Goal: Information Seeking & Learning: Learn about a topic

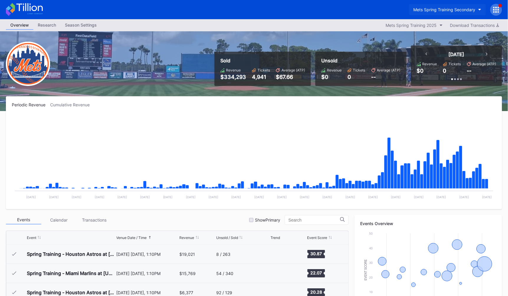
click at [436, 7] on div "Mets Spring Training Secondary" at bounding box center [445, 9] width 62 height 5
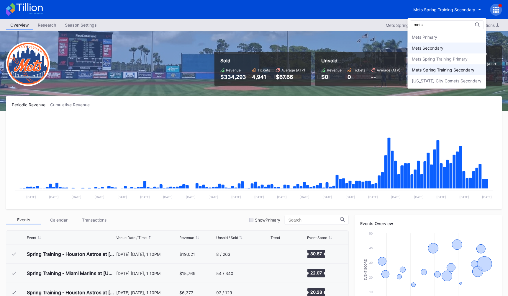
type input "mets"
click at [435, 48] on div "Mets Secondary" at bounding box center [428, 47] width 32 height 5
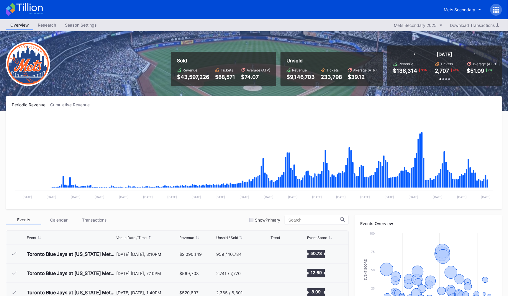
scroll to position [1131, 0]
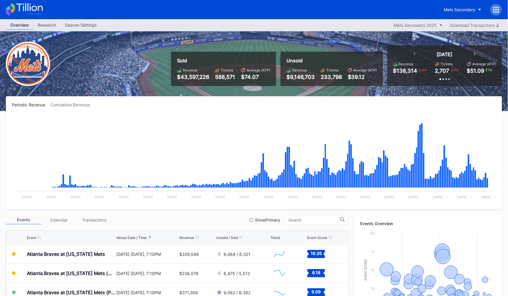
click at [24, 12] on icon at bounding box center [24, 9] width 37 height 13
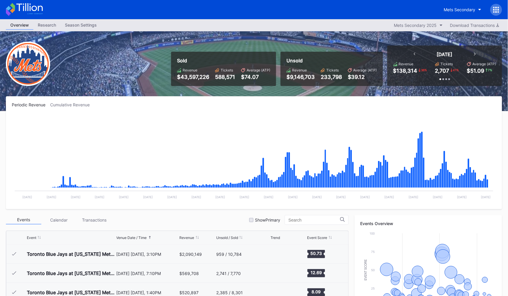
scroll to position [1131, 0]
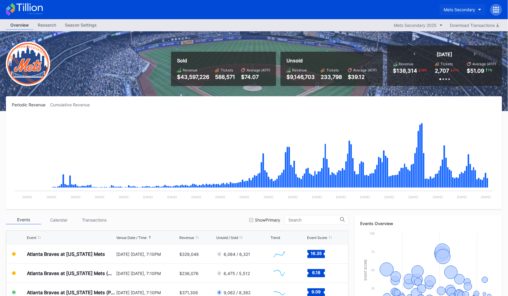
click at [445, 7] on div "Mets Secondary" at bounding box center [460, 9] width 32 height 5
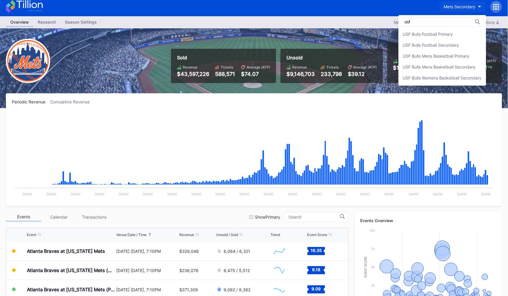
scroll to position [0, 0]
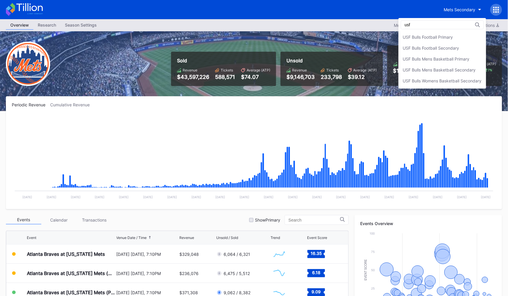
type input "usf"
click at [442, 31] on div "usf USF Bulls Football Primary USF Bulls Football Secondary USF Bulls Mens Bask…" at bounding box center [443, 53] width 88 height 71
click at [442, 35] on div "USF Bulls Football Primary" at bounding box center [428, 37] width 50 height 5
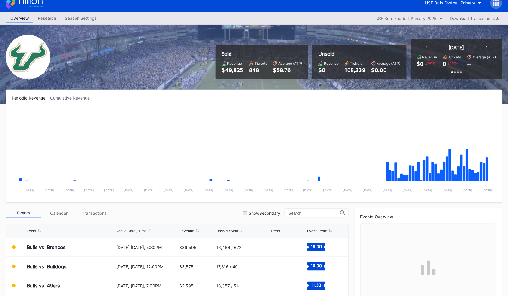
scroll to position [7, 0]
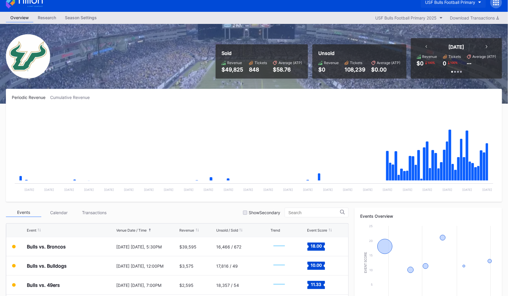
click at [455, 2] on div "USF Bulls Football Primary" at bounding box center [450, 2] width 50 height 5
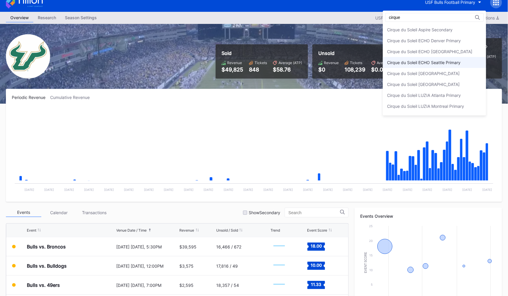
scroll to position [20, 0]
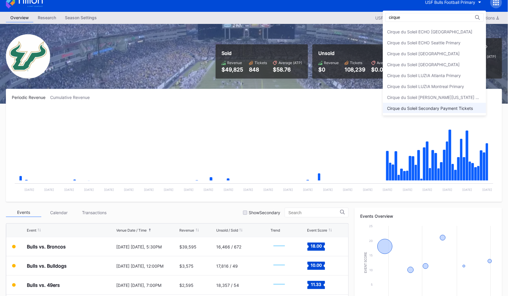
type input "cirque"
click at [450, 110] on div "Cirque du Soleil Secondary Payment Tickets" at bounding box center [434, 108] width 103 height 11
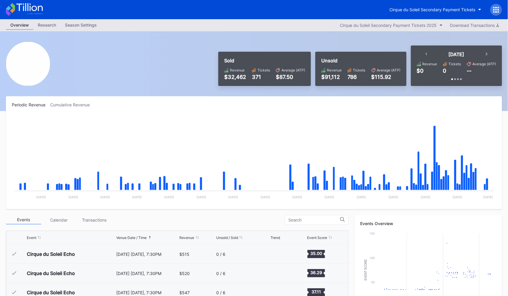
scroll to position [882, 0]
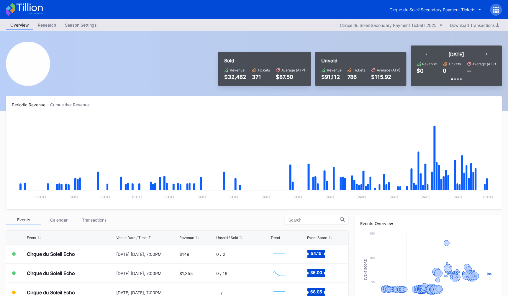
click at [90, 25] on div "Season Settings" at bounding box center [80, 25] width 41 height 9
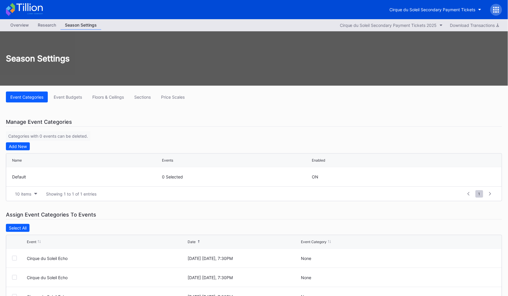
click at [14, 26] on div "Overview" at bounding box center [19, 25] width 27 height 9
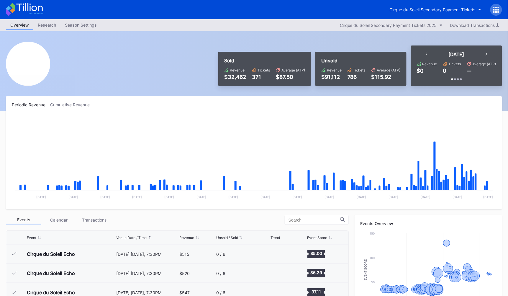
click at [78, 102] on div "Cumulative Revenue" at bounding box center [72, 104] width 44 height 5
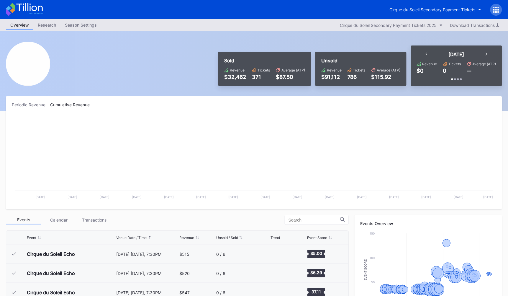
scroll to position [882, 0]
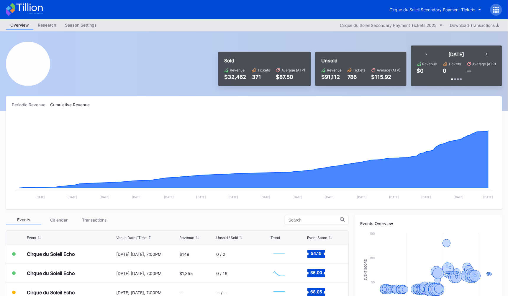
click at [38, 15] on icon at bounding box center [24, 9] width 37 height 13
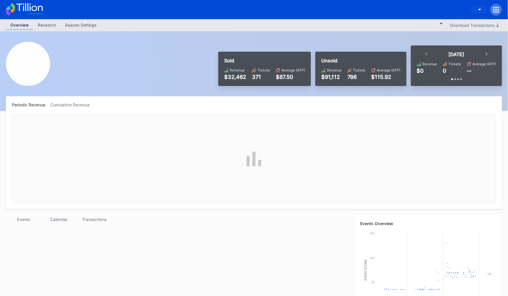
click at [476, 10] on div "button" at bounding box center [476, 10] width 0 height 0
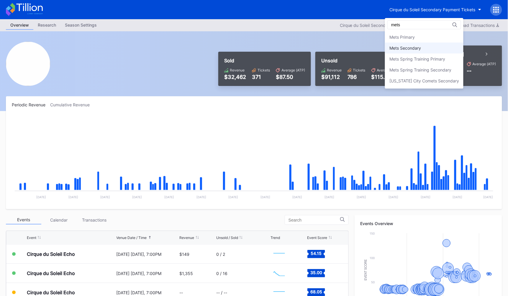
type input "mets"
click at [442, 51] on div "Mets Secondary" at bounding box center [424, 47] width 78 height 11
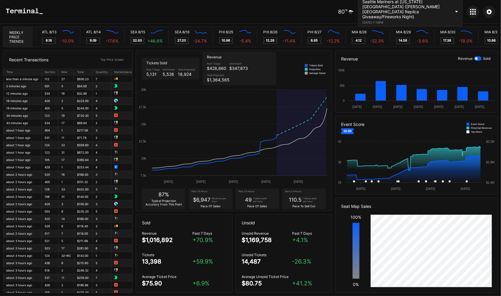
scroll to position [0, 2653]
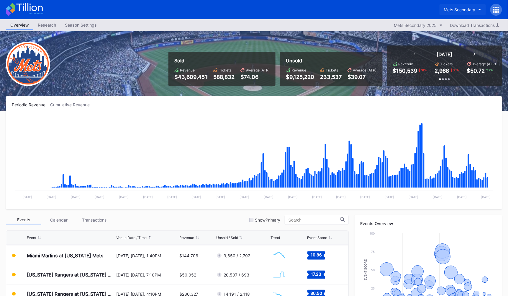
click at [465, 10] on div "Mets Secondary" at bounding box center [460, 9] width 32 height 5
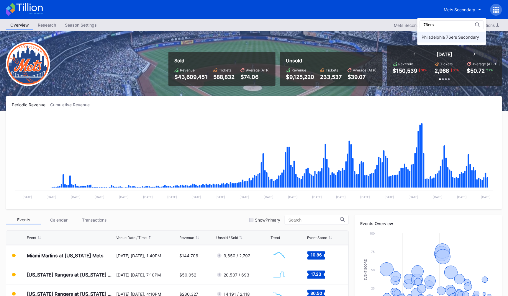
type input "76ers"
click at [460, 35] on div "Philadelphia 76ers Secondary" at bounding box center [451, 37] width 58 height 5
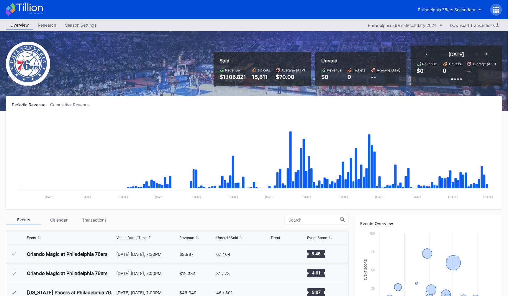
click at [22, 6] on icon at bounding box center [24, 9] width 37 height 13
click at [33, 10] on icon at bounding box center [24, 9] width 37 height 13
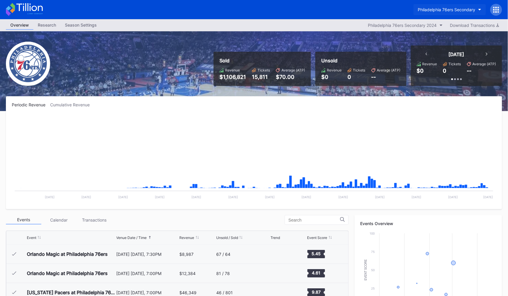
click at [461, 6] on button "Philadelphia 76ers Secondary" at bounding box center [450, 9] width 72 height 11
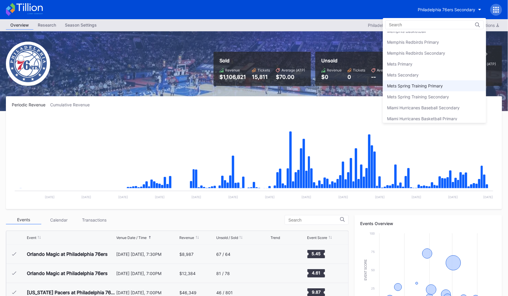
scroll to position [889, 0]
click at [414, 70] on div "Mets Secondary" at bounding box center [434, 75] width 103 height 11
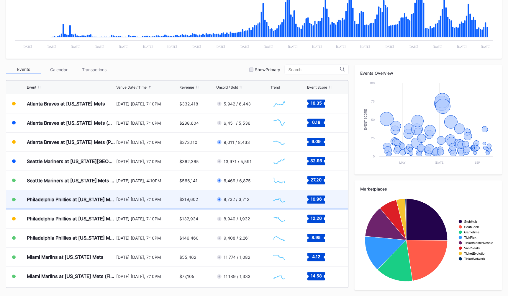
scroll to position [1093, 0]
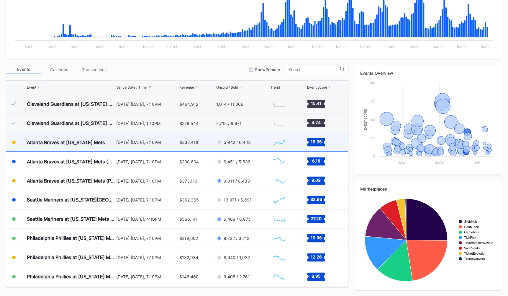
click at [199, 145] on div "$332,418" at bounding box center [197, 142] width 35 height 19
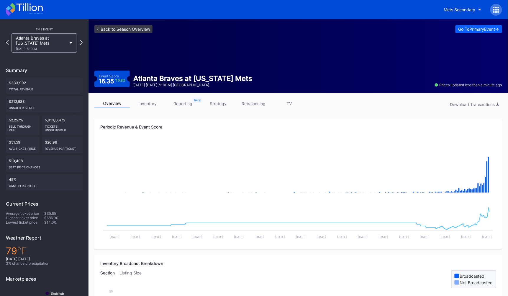
click at [121, 26] on link "<- Back to Season Overview" at bounding box center [123, 29] width 58 height 8
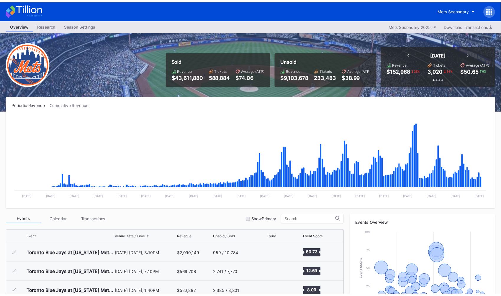
scroll to position [1131, 0]
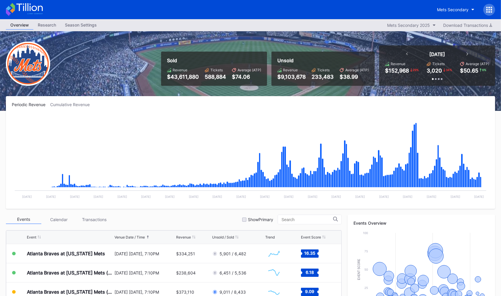
click at [43, 10] on div "Mets Secondary" at bounding box center [250, 9] width 501 height 19
click at [42, 11] on icon at bounding box center [29, 7] width 26 height 8
click at [37, 11] on icon at bounding box center [24, 9] width 37 height 13
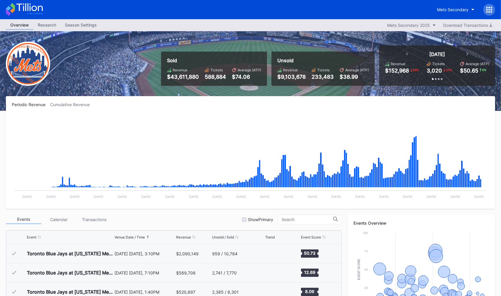
scroll to position [1131, 0]
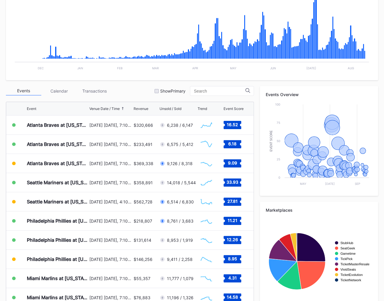
scroll to position [122, 0]
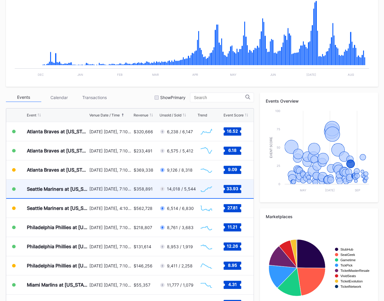
click at [137, 198] on div "$358,891" at bounding box center [146, 189] width 24 height 19
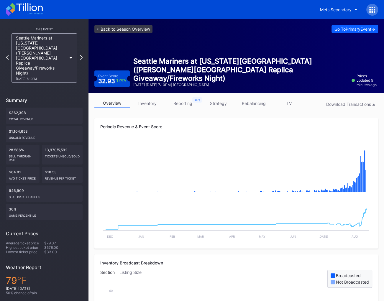
click at [130, 31] on link "<- Back to Season Overview" at bounding box center [123, 29] width 58 height 8
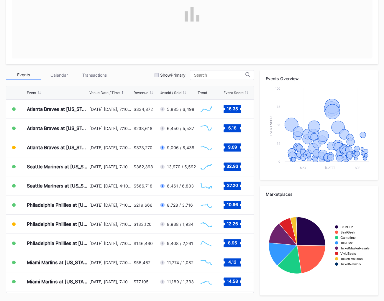
scroll to position [145, 0]
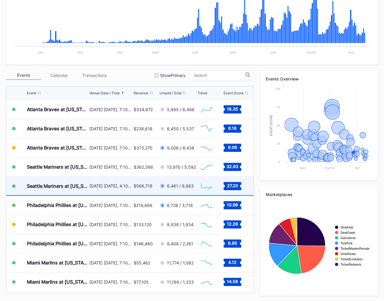
click at [140, 189] on div "$566,718" at bounding box center [146, 186] width 24 height 19
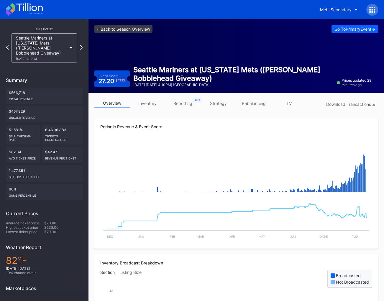
click at [119, 32] on link "<- Back to Season Overview" at bounding box center [123, 29] width 58 height 8
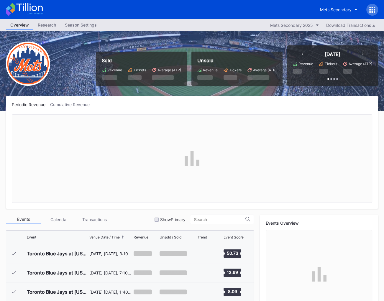
scroll to position [1131, 0]
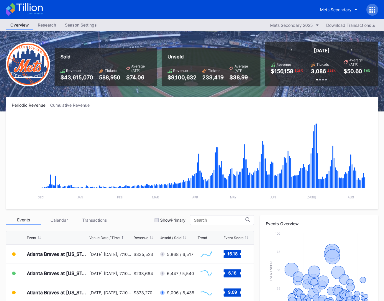
click at [15, 10] on icon at bounding box center [24, 9] width 37 height 13
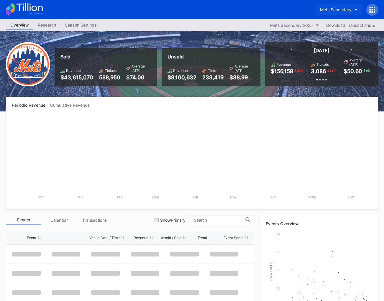
click at [342, 8] on div "Mets Secondary" at bounding box center [336, 9] width 32 height 5
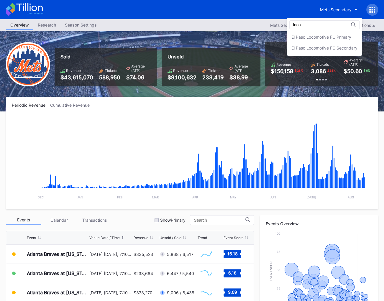
type input "loco"
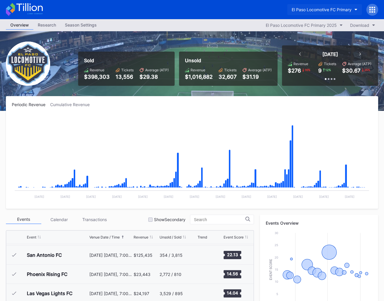
click at [311, 12] on div "El Paso Locomotive FC Primary" at bounding box center [322, 9] width 60 height 5
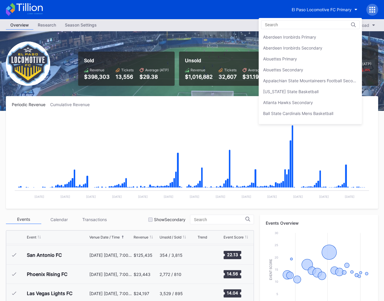
scroll to position [576, 0]
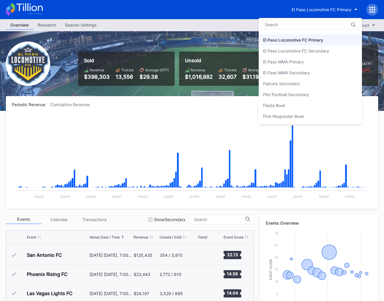
click at [309, 45] on div "El Paso Locomotive FC Secondary" at bounding box center [310, 50] width 103 height 11
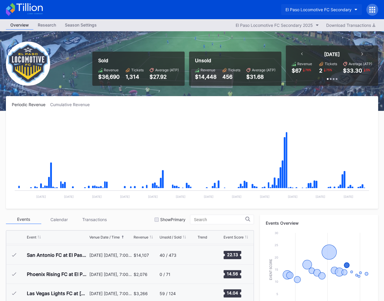
click at [316, 12] on div "El Paso Locomotive FC Secondary" at bounding box center [319, 9] width 66 height 5
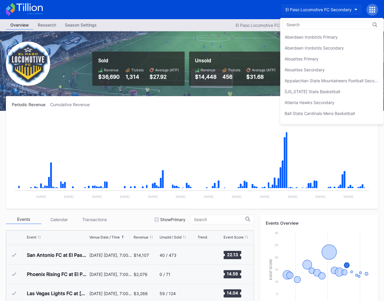
scroll to position [586, 0]
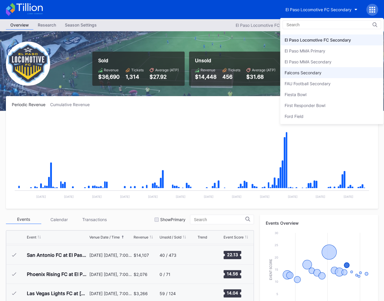
click at [314, 70] on div "Falcons Secondary" at bounding box center [303, 72] width 37 height 5
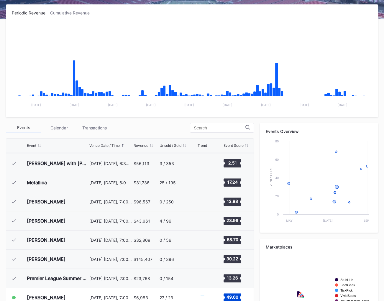
scroll to position [150, 0]
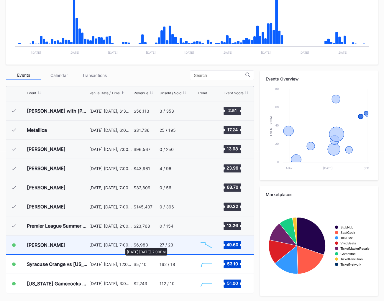
click at [122, 245] on div "August 21 Thursday, 7:00PM" at bounding box center [110, 244] width 43 height 5
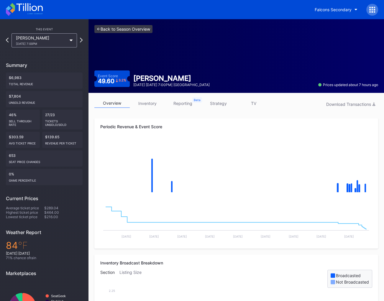
click at [143, 28] on link "<- Back to Season Overview" at bounding box center [123, 29] width 58 height 8
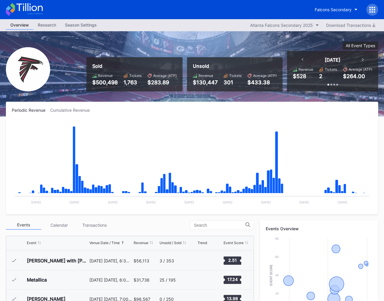
click at [370, 11] on icon at bounding box center [369, 11] width 1 height 1
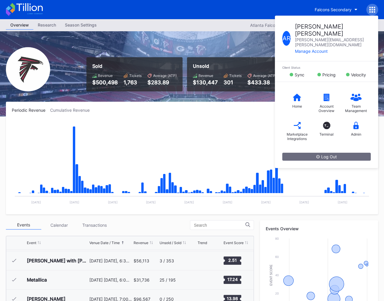
click at [240, 51] on div "Sold Revenue $500,498 Tickets 1,763 Average (ATP) $283.89 Unsold Revenue $130,4…" at bounding box center [230, 67] width 296 height 50
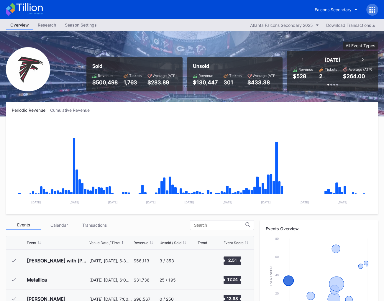
click at [19, 3] on div "Falcons Secondary" at bounding box center [192, 9] width 384 height 19
click at [35, 7] on icon at bounding box center [29, 7] width 26 height 8
click at [34, 16] on icon at bounding box center [24, 9] width 37 height 13
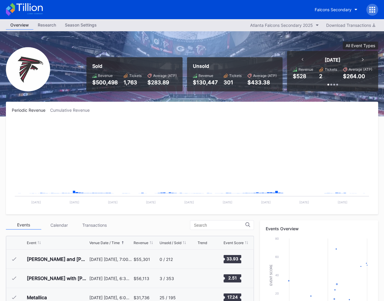
scroll to position [18, 0]
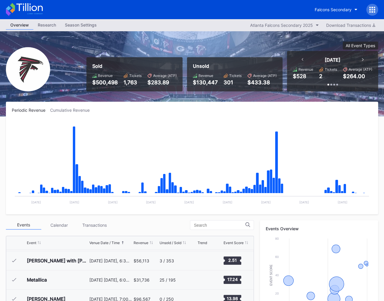
click at [34, 6] on icon at bounding box center [29, 7] width 26 height 8
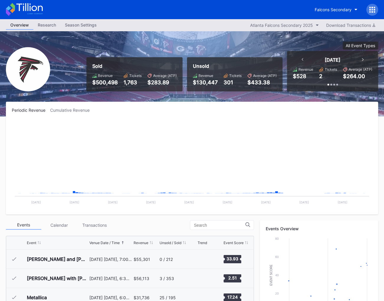
scroll to position [18, 0]
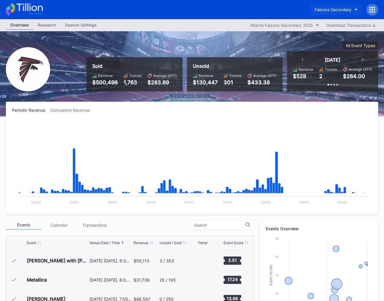
click at [324, 7] on button "Falcons Secondary" at bounding box center [336, 9] width 52 height 11
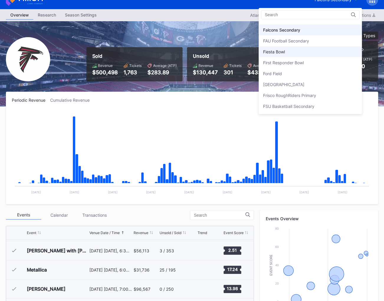
scroll to position [624, 0]
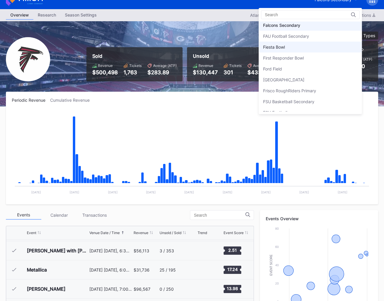
click at [299, 45] on div "Fiesta Bowl" at bounding box center [310, 47] width 103 height 11
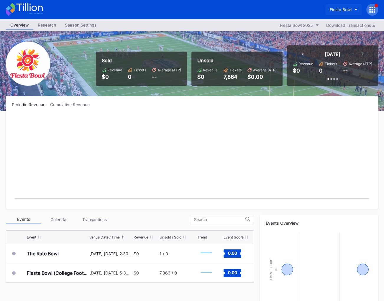
click at [340, 8] on div "Fiesta Bowl" at bounding box center [341, 9] width 22 height 5
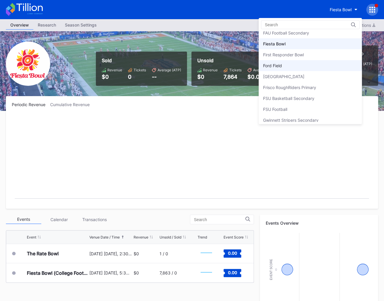
scroll to position [635, 0]
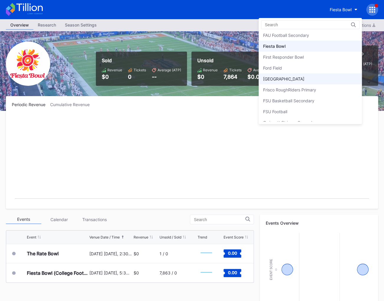
click at [304, 76] on div "Fredericksburg Nationals Primary" at bounding box center [283, 78] width 41 height 5
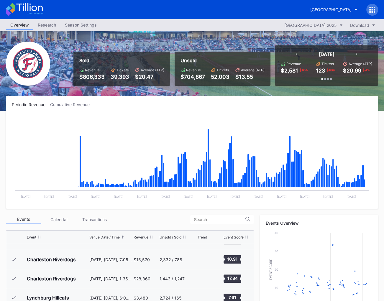
scroll to position [920, 0]
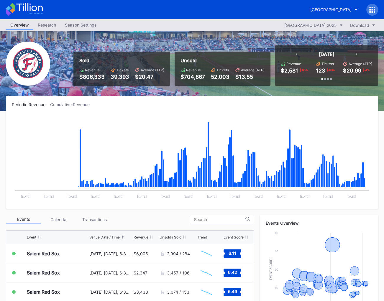
click at [371, 10] on icon at bounding box center [372, 10] width 6 height 6
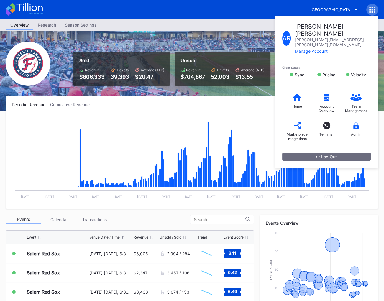
click at [194, 94] on div "Sold Revenue $806,333 Tickets 39,393 Average (ATP) $20.47 Unsold Revenue $704,8…" at bounding box center [192, 71] width 384 height 80
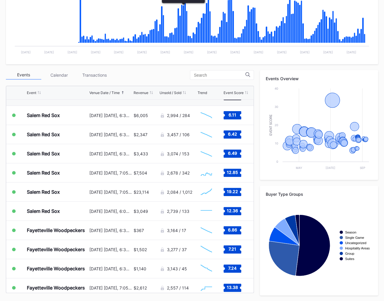
scroll to position [0, 0]
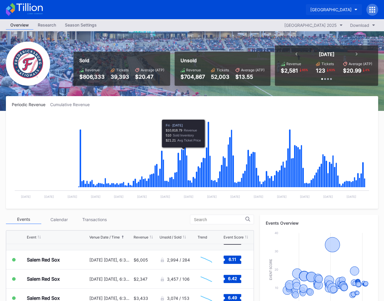
click at [310, 8] on div "Fredericksburg Nationals Primary" at bounding box center [330, 9] width 41 height 5
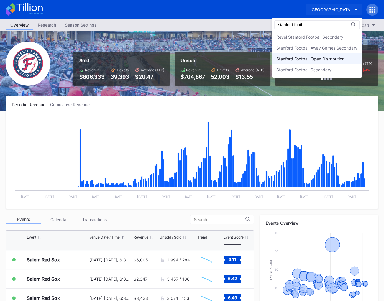
type input "stanford footb"
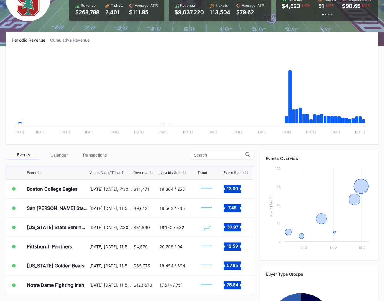
scroll to position [145, 0]
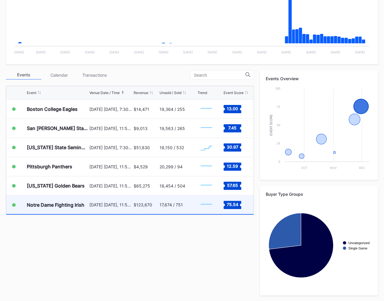
click at [124, 213] on div "November 29 Saturday, 11:59PM" at bounding box center [110, 205] width 43 height 19
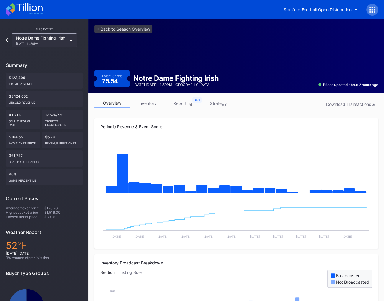
click at [219, 104] on link "strategy" at bounding box center [218, 103] width 35 height 9
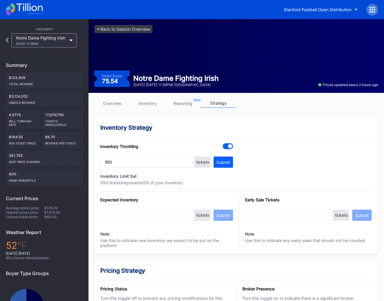
click at [116, 105] on link "overview" at bounding box center [111, 103] width 35 height 9
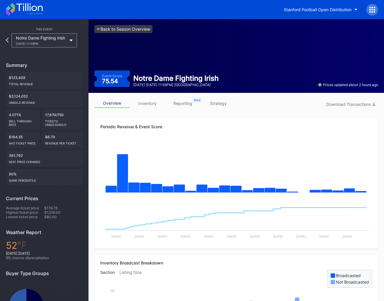
click at [123, 31] on link "<- Back to Season Overview" at bounding box center [123, 29] width 58 height 8
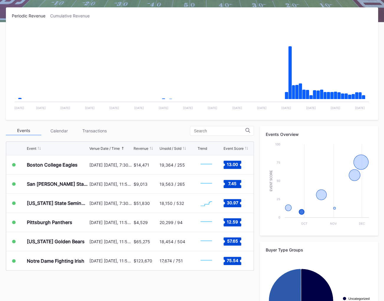
scroll to position [145, 0]
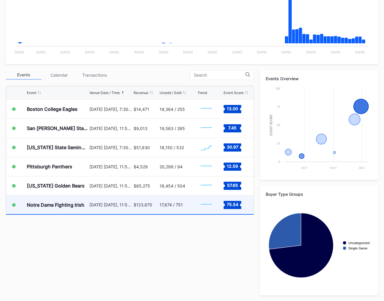
click at [118, 208] on div "November 29 Saturday, 11:59PM" at bounding box center [110, 205] width 43 height 19
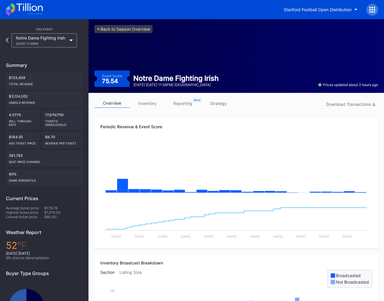
click at [217, 103] on link "strategy" at bounding box center [218, 103] width 35 height 9
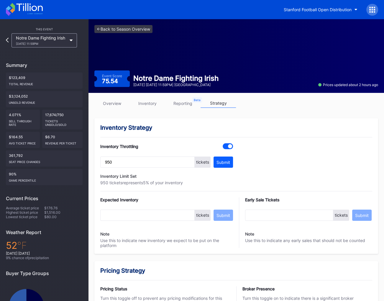
click at [190, 103] on link "reporting" at bounding box center [182, 103] width 35 height 9
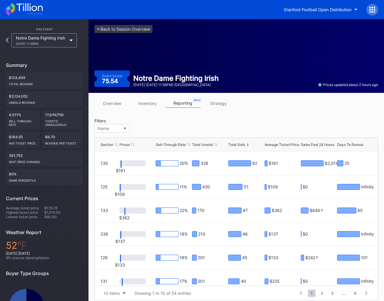
scroll to position [34, 0]
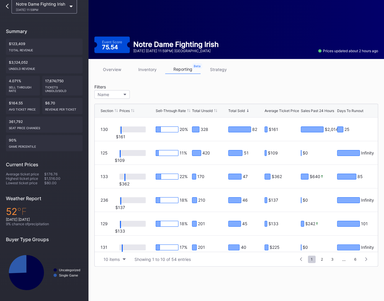
click at [173, 110] on div "Sell-Through Rate" at bounding box center [171, 111] width 30 height 4
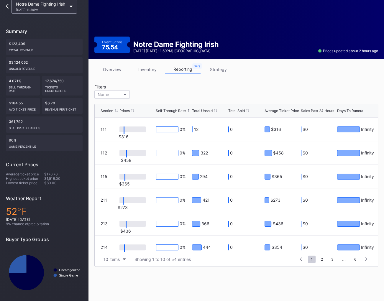
click at [173, 110] on div "Sell-Through Rate" at bounding box center [171, 111] width 30 height 4
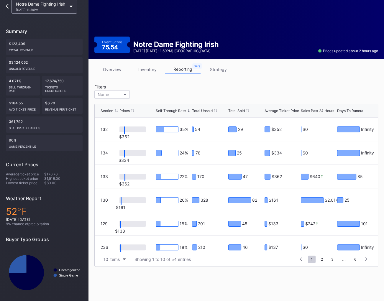
click at [156, 72] on link "inventory" at bounding box center [147, 69] width 35 height 9
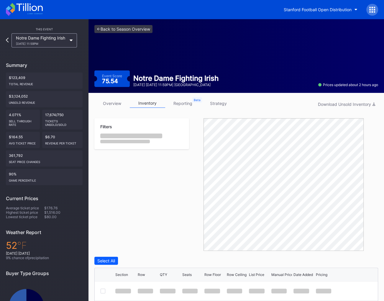
click at [118, 104] on link "overview" at bounding box center [111, 103] width 35 height 9
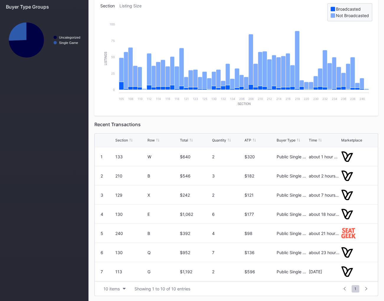
scroll to position [264, 0]
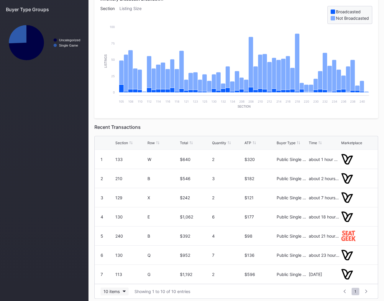
click at [119, 288] on button "10 items" at bounding box center [115, 292] width 28 height 8
click at [119, 267] on div "100 items" at bounding box center [114, 265] width 19 height 5
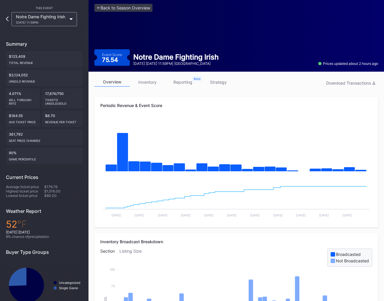
scroll to position [0, 0]
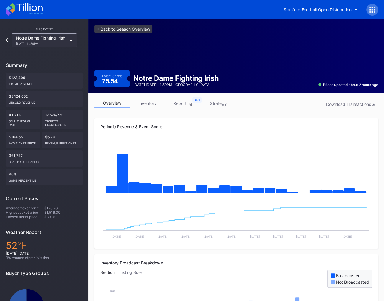
click at [119, 32] on link "<- Back to Season Overview" at bounding box center [123, 29] width 58 height 8
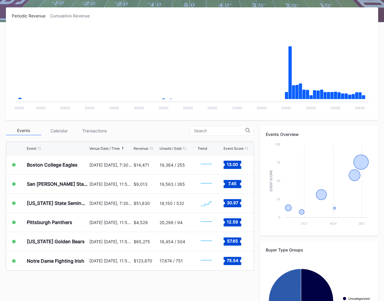
scroll to position [90, 0]
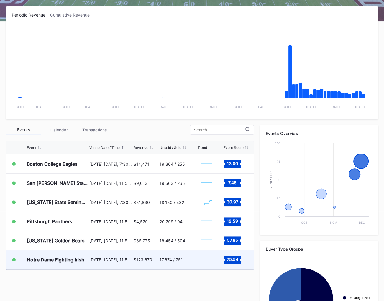
click at [163, 258] on div "17,674 / 751" at bounding box center [171, 259] width 23 height 5
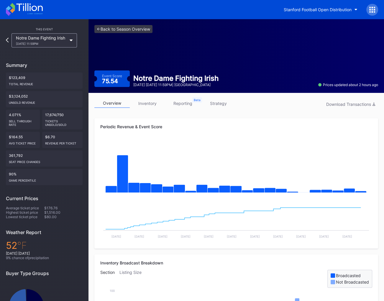
click at [364, 12] on div "Stanford Football Open Distribution" at bounding box center [328, 10] width 99 height 12
click at [366, 12] on div "Stanford Football Open Distribution" at bounding box center [328, 10] width 99 height 12
click at [368, 12] on div at bounding box center [372, 10] width 12 height 12
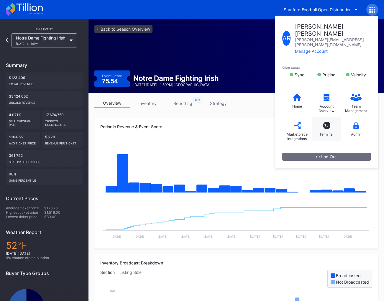
click at [319, 117] on div "T_ Terminal" at bounding box center [327, 129] width 30 height 24
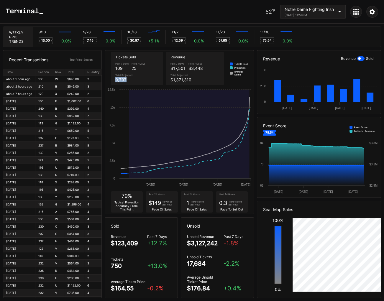
drag, startPoint x: 115, startPoint y: 80, endPoint x: 128, endPoint y: 80, distance: 13.3
click at [128, 80] on div "9,797" at bounding box center [123, 79] width 17 height 5
click at [326, 12] on div "Notre Dame Fighting Irish November 29, 2025 11:59PM" at bounding box center [309, 12] width 49 height 10
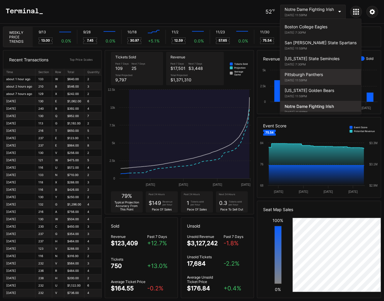
scroll to position [4, 0]
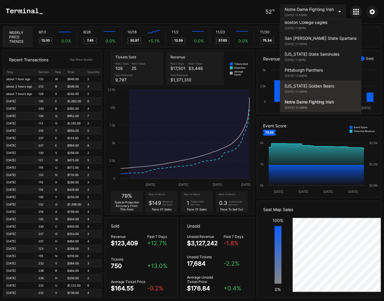
click at [307, 86] on div "California Golden Bears" at bounding box center [321, 85] width 72 height 5
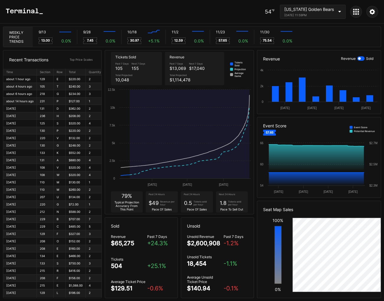
click at [321, 13] on div "November 22, 2025 11:59PM" at bounding box center [309, 15] width 50 height 4
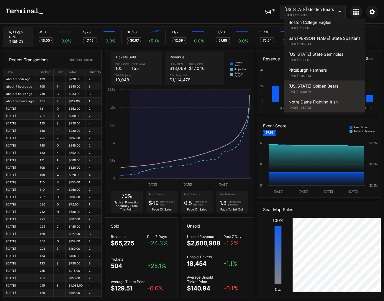
click at [319, 109] on div "Notre Dame Fighting Irish November 29, 2025 11:59PM" at bounding box center [324, 104] width 81 height 16
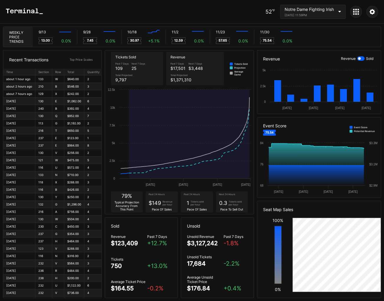
click at [354, 11] on icon at bounding box center [353, 11] width 1 height 1
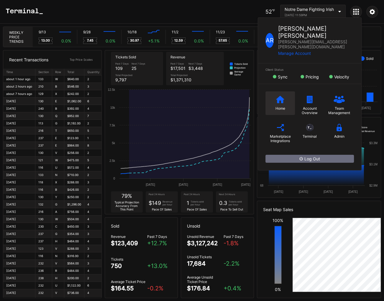
click at [282, 95] on div "Home" at bounding box center [281, 103] width 30 height 24
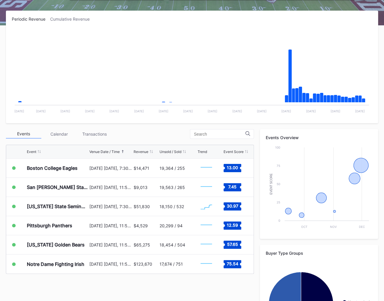
scroll to position [101, 0]
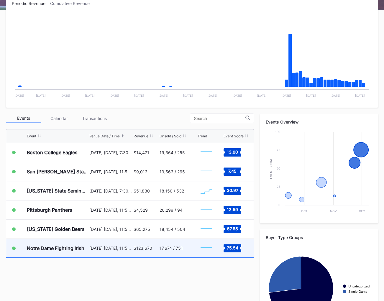
click at [143, 246] on div "$123,670" at bounding box center [143, 248] width 19 height 5
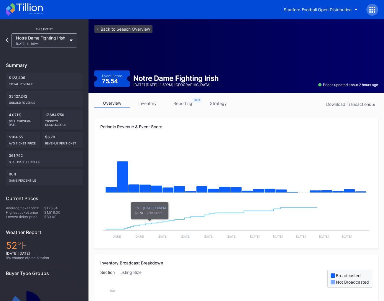
click at [183, 109] on div "overview inventory reporting strategy Download Transactions" at bounding box center [236, 105] width 284 height 12
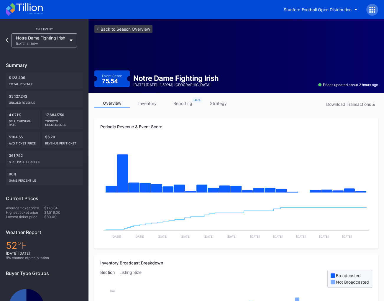
click at [184, 106] on link "reporting" at bounding box center [182, 103] width 35 height 9
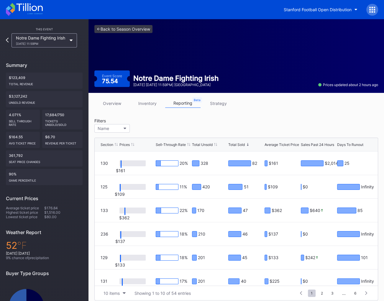
click at [133, 24] on div "<- Back to Season Overview Event Score 75.54 Notre Dame Fighting Irish November…" at bounding box center [237, 56] width 296 height 74
click at [133, 27] on link "<- Back to Season Overview" at bounding box center [123, 29] width 58 height 8
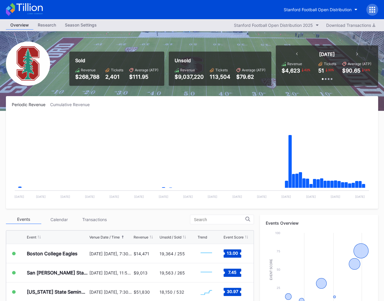
click at [44, 26] on div "Research" at bounding box center [46, 25] width 27 height 9
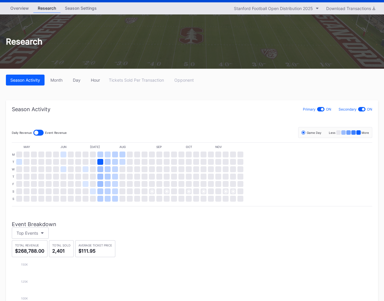
scroll to position [17, 0]
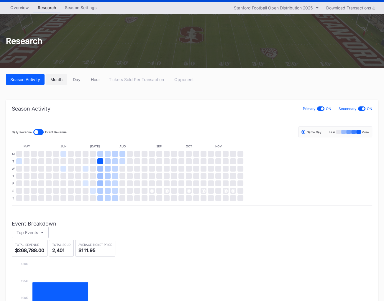
click at [55, 78] on div "Month" at bounding box center [56, 79] width 12 height 5
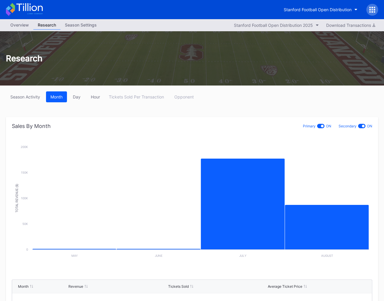
click at [11, 19] on div "Overview Research Season Settings Stanford Football Open Distribution 2025 Down…" at bounding box center [192, 25] width 384 height 12
click at [14, 24] on div "Overview" at bounding box center [19, 25] width 27 height 9
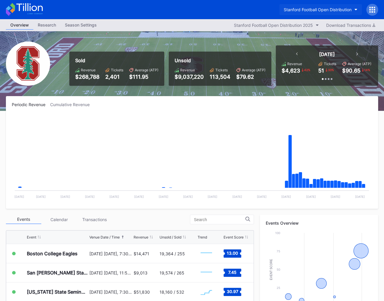
click at [299, 9] on div "Stanford Football Open Distribution" at bounding box center [318, 9] width 68 height 5
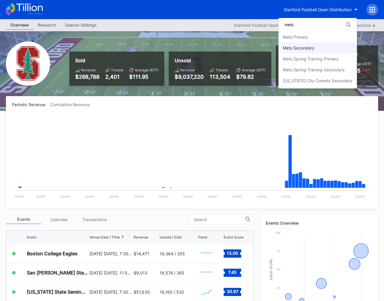
type input "mets"
click at [295, 47] on div "Mets Secondary" at bounding box center [299, 47] width 32 height 5
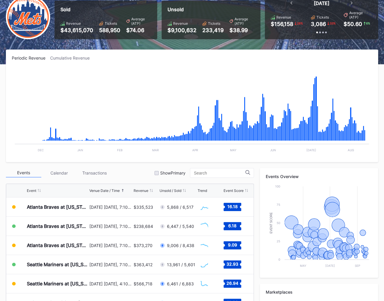
scroll to position [145, 0]
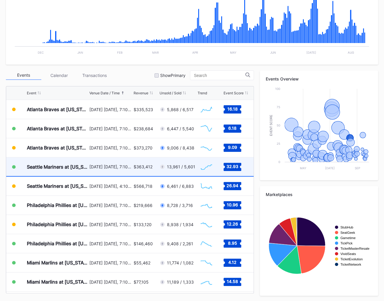
click at [129, 169] on div "[DATE] [DATE], 7:10PM" at bounding box center [110, 167] width 43 height 19
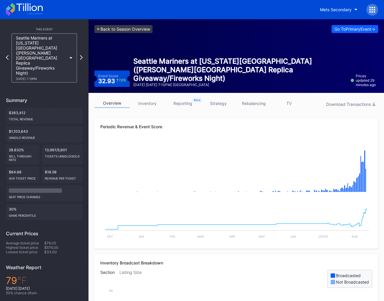
click at [151, 28] on link "<- Back to Season Overview" at bounding box center [123, 29] width 58 height 8
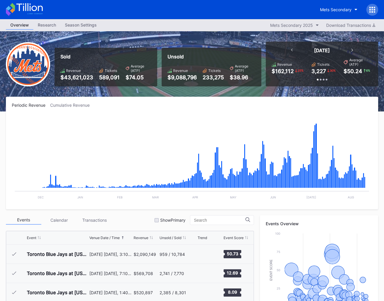
scroll to position [1131, 0]
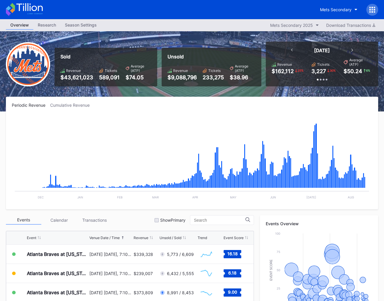
click at [45, 23] on div "Research" at bounding box center [46, 25] width 27 height 9
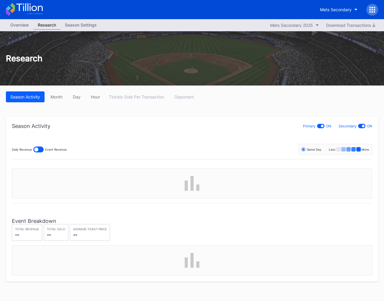
click at [22, 26] on div "Overview" at bounding box center [19, 25] width 27 height 9
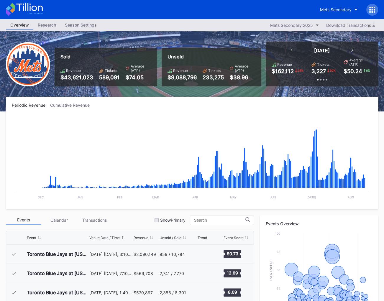
scroll to position [1131, 0]
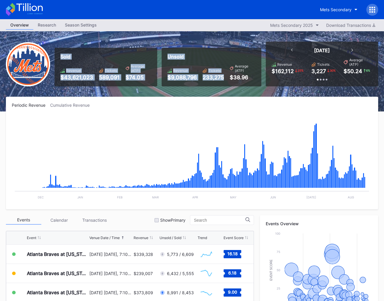
drag, startPoint x: 59, startPoint y: 55, endPoint x: 205, endPoint y: 82, distance: 147.8
click at [204, 82] on div "Sold Revenue $43,621,023 Tickets 589,091 Average (ATP) $74.05 Unsold Revenue $9…" at bounding box center [214, 64] width 328 height 45
click at [205, 82] on div "Unsold Revenue $9,088,796 Tickets 233,275 Average (ATP) $38.96" at bounding box center [212, 67] width 100 height 39
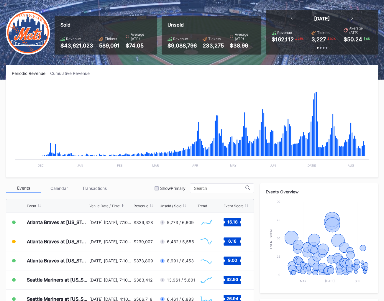
scroll to position [0, 0]
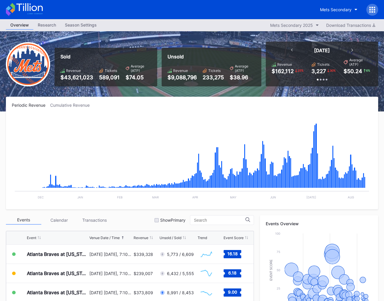
click at [35, 10] on icon at bounding box center [29, 7] width 26 height 8
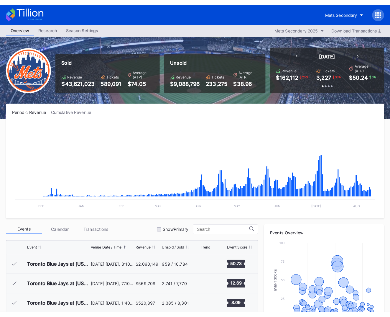
scroll to position [1131, 0]
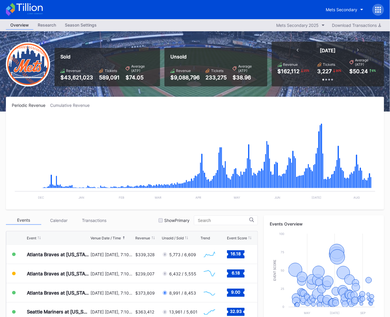
click at [20, 7] on icon at bounding box center [24, 9] width 37 height 13
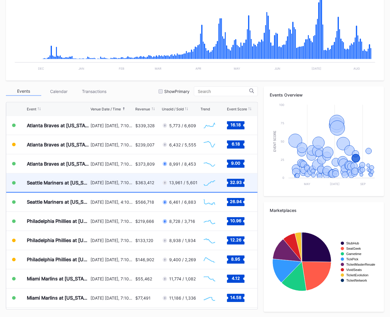
click at [126, 178] on div "[DATE] [DATE], 7:10PM" at bounding box center [113, 182] width 44 height 19
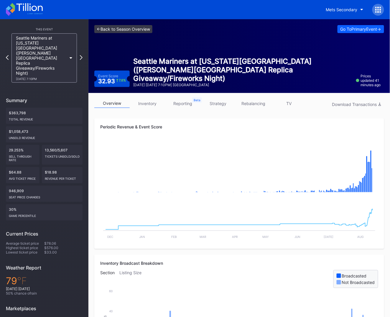
click at [123, 27] on link "<- Back to Season Overview" at bounding box center [123, 29] width 58 height 8
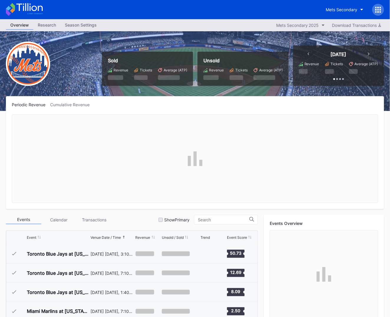
scroll to position [1131, 0]
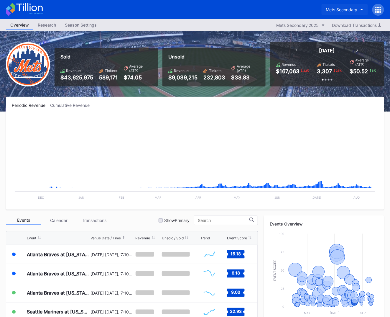
click at [342, 13] on button "Mets Secondary" at bounding box center [345, 9] width 46 height 11
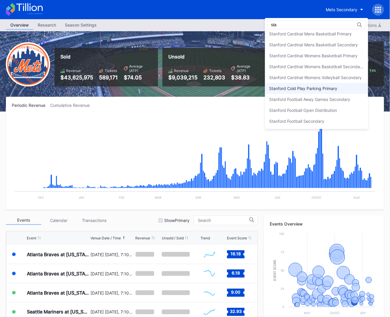
scroll to position [122, 0]
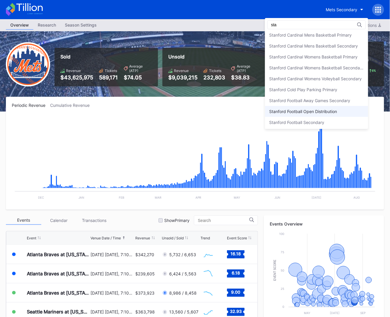
type input "sta"
click at [324, 110] on div "Stanford Football Open Distribution" at bounding box center [304, 111] width 68 height 5
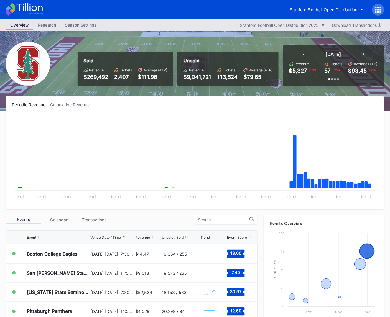
click at [53, 25] on div "Research" at bounding box center [46, 25] width 27 height 9
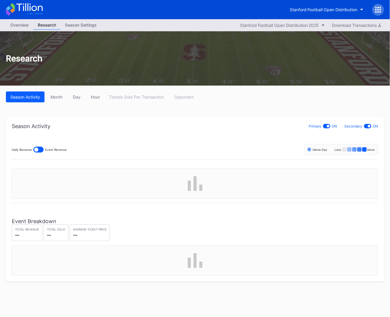
click at [81, 25] on div "Season Settings" at bounding box center [80, 25] width 41 height 9
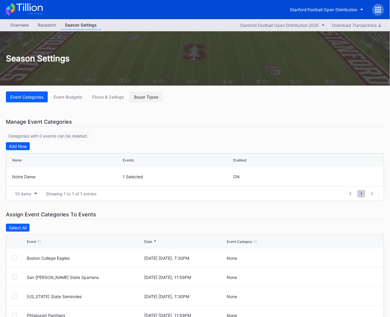
click at [142, 97] on div "Buyer Types" at bounding box center [146, 96] width 24 height 5
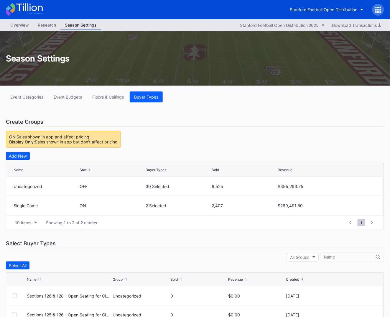
click at [23, 24] on div "Overview" at bounding box center [19, 25] width 27 height 9
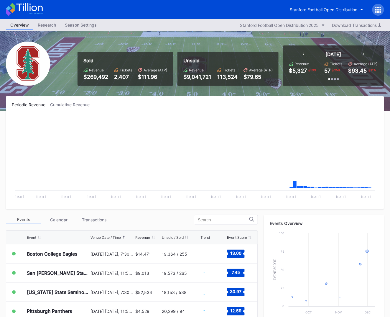
click at [32, 9] on icon at bounding box center [29, 7] width 26 height 8
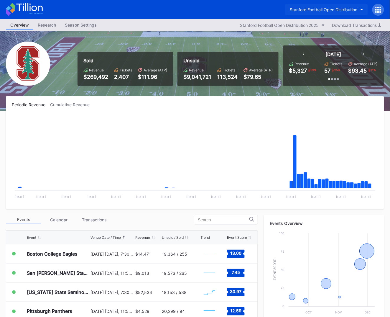
click at [333, 8] on div "Stanford Football Open Distribution" at bounding box center [324, 9] width 68 height 5
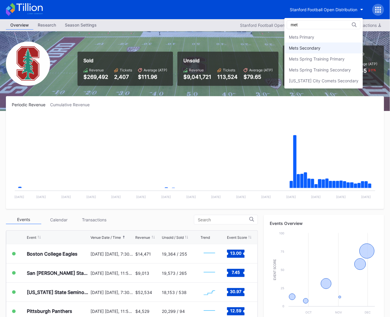
type input "met"
click at [339, 42] on div "Mets Secondary" at bounding box center [324, 47] width 78 height 11
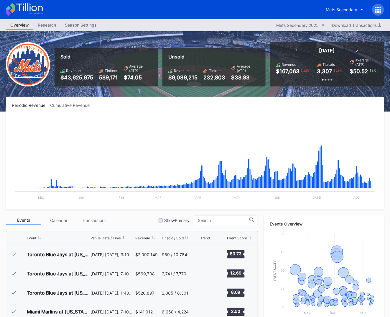
scroll to position [1131, 0]
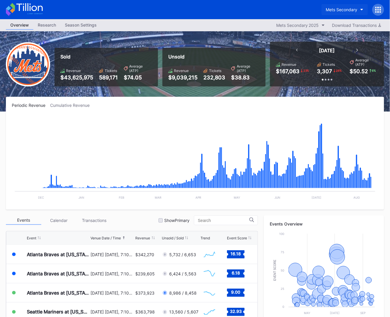
click at [345, 9] on div "Mets Secondary" at bounding box center [342, 9] width 32 height 5
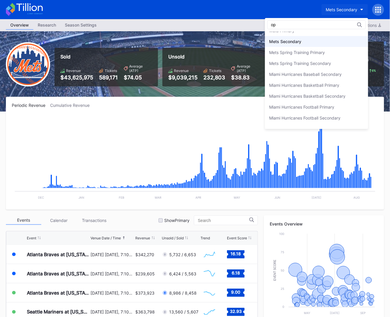
scroll to position [0, 0]
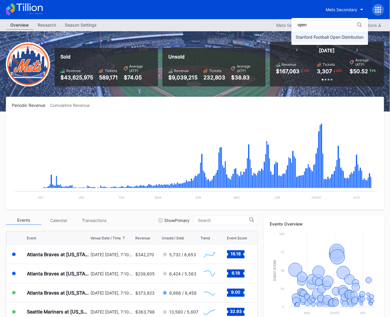
type input "open"
click at [307, 34] on div "Stanford Football Open Distribution" at bounding box center [330, 37] width 77 height 11
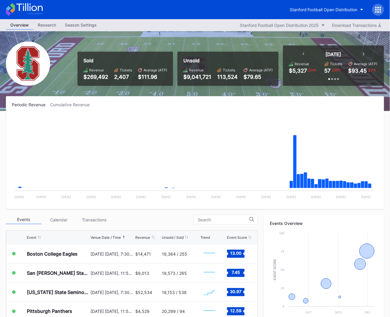
click at [55, 26] on div "Research" at bounding box center [46, 25] width 27 height 9
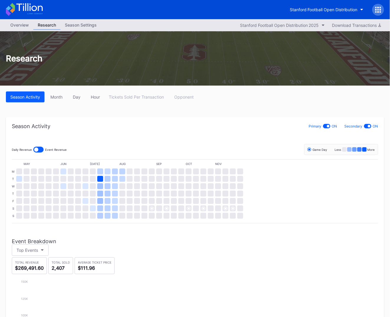
click at [77, 27] on div "Season Settings" at bounding box center [80, 25] width 41 height 9
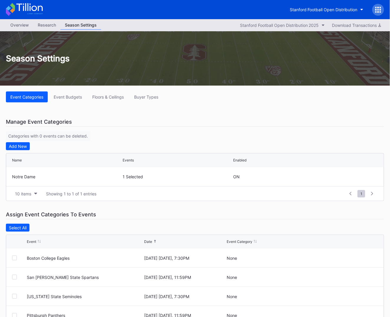
click at [13, 28] on div "Overview" at bounding box center [19, 25] width 27 height 9
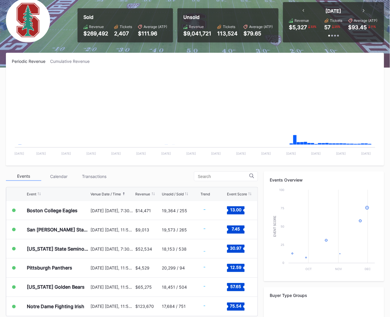
scroll to position [101, 0]
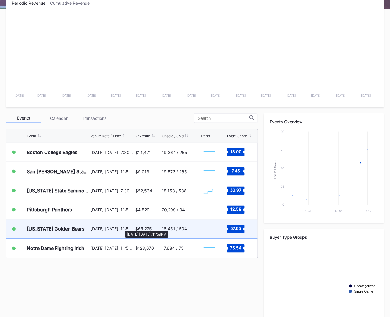
click at [122, 227] on div "November 22 Saturday, 11:59PM" at bounding box center [113, 228] width 44 height 5
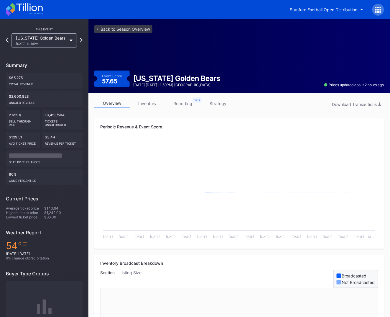
click at [175, 102] on link "reporting" at bounding box center [182, 103] width 35 height 9
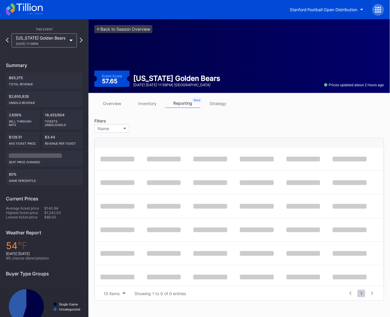
click at [149, 104] on link "inventory" at bounding box center [147, 103] width 35 height 9
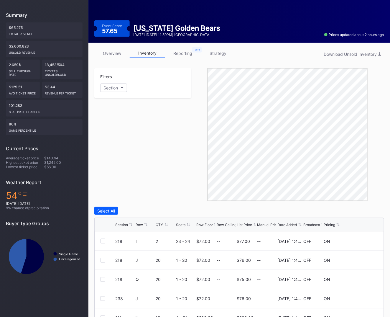
scroll to position [6, 0]
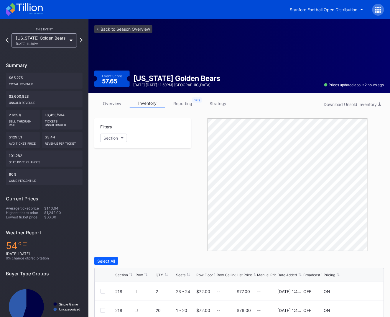
click at [120, 103] on link "overview" at bounding box center [111, 103] width 35 height 9
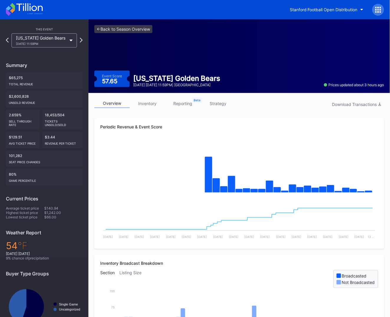
click at [224, 102] on link "strategy" at bounding box center [218, 103] width 35 height 9
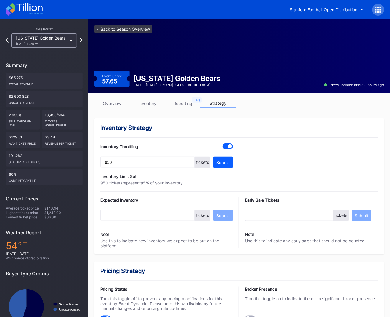
click at [139, 29] on link "<- Back to Season Overview" at bounding box center [123, 29] width 58 height 8
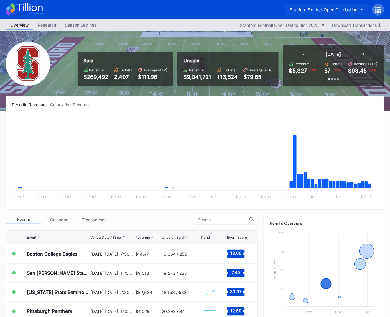
click at [313, 10] on div "Stanford Football Open Distribution" at bounding box center [324, 9] width 68 height 5
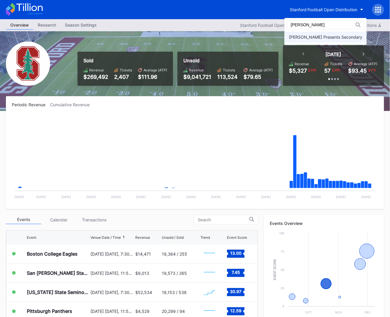
type input "danny"
click at [310, 32] on div "Danny Wimmer Presents Secondary" at bounding box center [326, 37] width 82 height 11
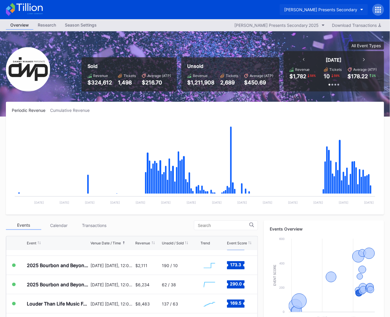
click at [331, 11] on div "Danny Wimmer Presents Secondary" at bounding box center [320, 9] width 73 height 5
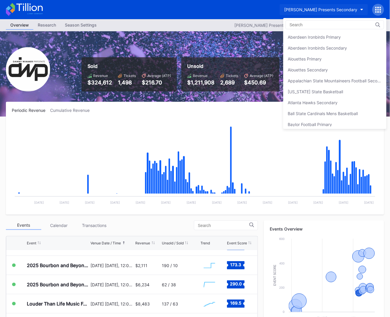
scroll to position [423, 0]
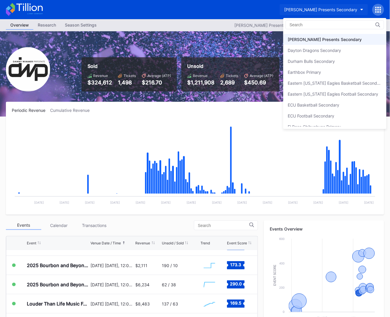
type input "d"
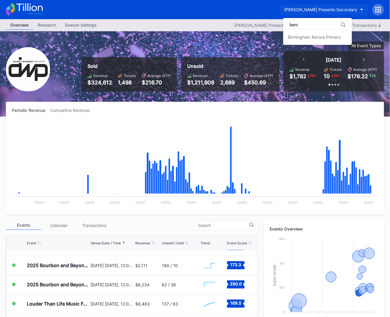
scroll to position [0, 0]
type input "barons"
click at [332, 35] on div "Birmingham Barons Primary" at bounding box center [314, 37] width 53 height 5
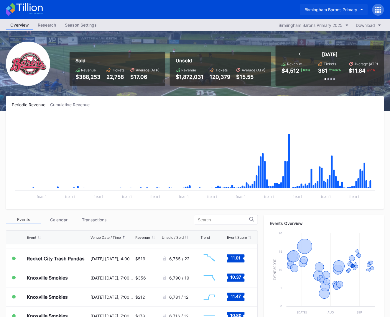
click at [333, 10] on div "Birmingham Barons Primary" at bounding box center [331, 9] width 53 height 5
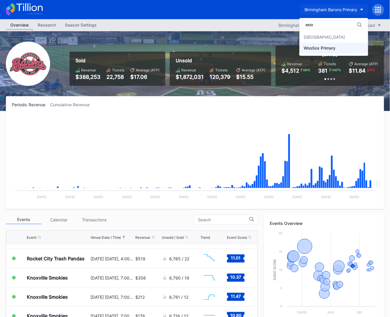
type input "woo"
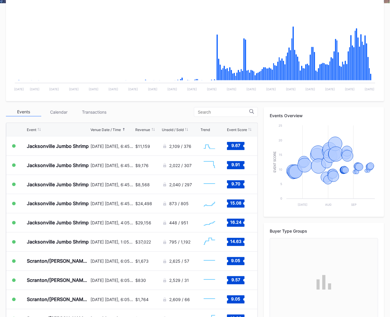
scroll to position [112, 0]
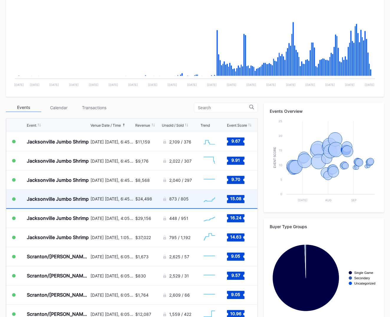
click at [120, 204] on div "August 22 Friday, 6:45PM" at bounding box center [113, 199] width 44 height 19
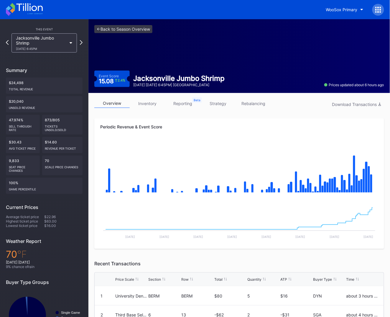
click at [218, 105] on link "strategy" at bounding box center [218, 103] width 35 height 9
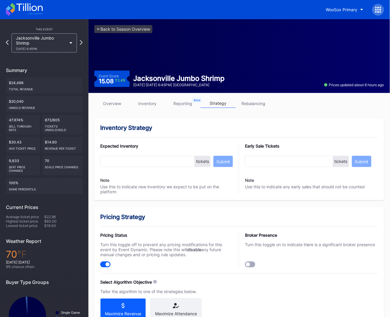
click at [109, 105] on link "overview" at bounding box center [111, 103] width 35 height 9
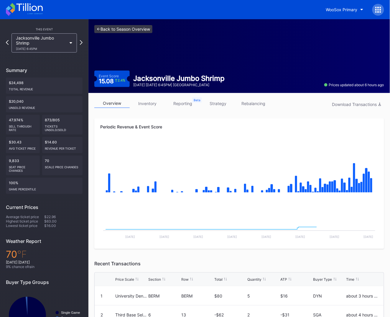
click at [132, 32] on link "<- Back to Season Overview" at bounding box center [123, 29] width 58 height 8
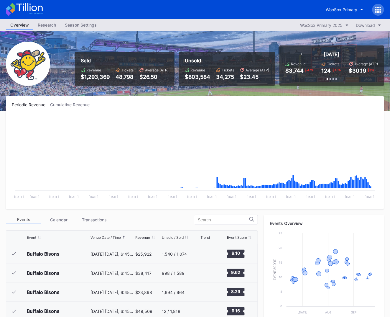
scroll to position [460, 0]
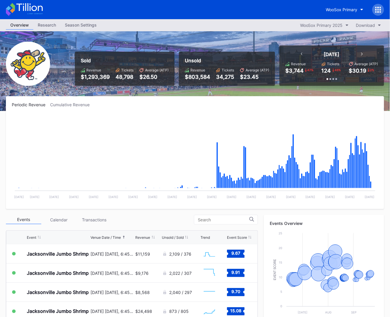
click at [34, 4] on icon at bounding box center [24, 9] width 37 height 13
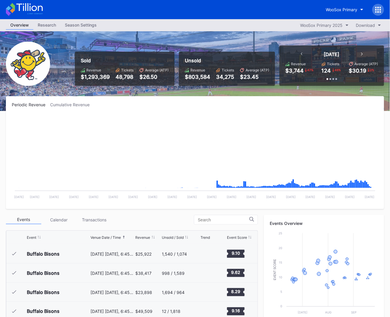
scroll to position [460, 0]
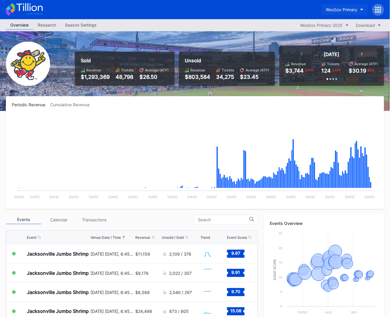
click at [335, 8] on div "WooSox Primary" at bounding box center [342, 9] width 32 height 5
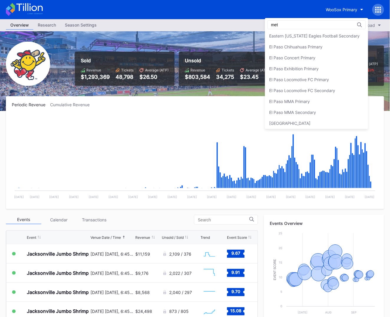
scroll to position [0, 0]
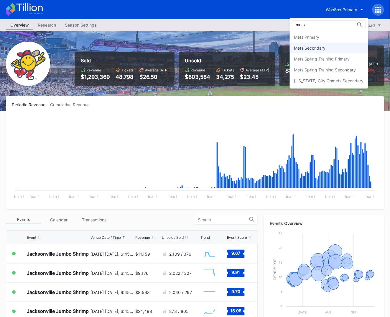
type input "mets"
click at [350, 47] on div "Mets Secondary" at bounding box center [329, 47] width 78 height 11
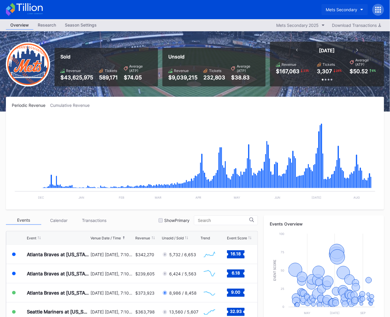
click at [350, 8] on div "Mets Secondary" at bounding box center [342, 9] width 32 height 5
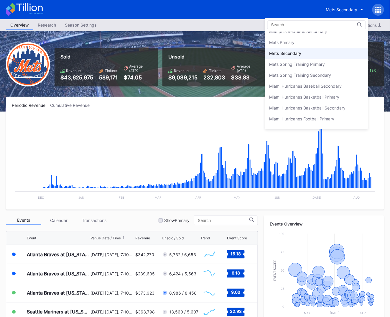
scroll to position [910, 0]
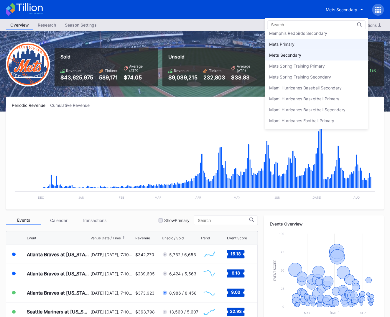
click at [321, 40] on div "Mets Primary" at bounding box center [316, 44] width 103 height 11
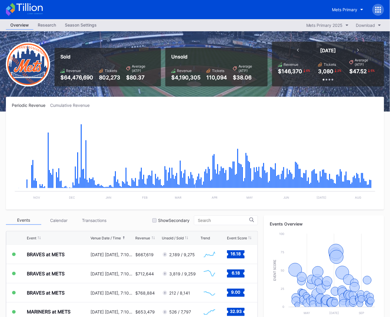
click at [40, 13] on icon at bounding box center [24, 9] width 37 height 13
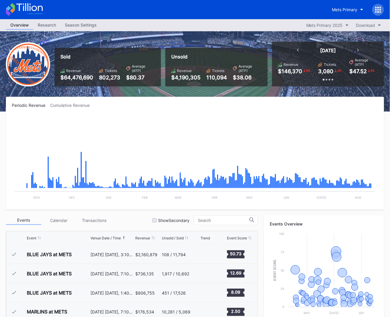
click at [337, 10] on div "Mets Primary" at bounding box center [344, 9] width 25 height 5
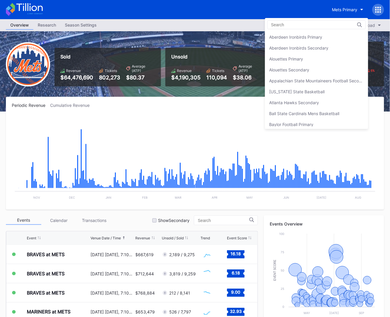
scroll to position [912, 0]
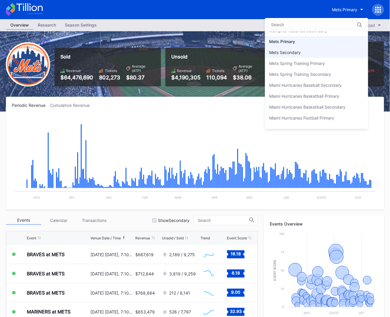
click at [331, 47] on div "Mets Secondary" at bounding box center [316, 52] width 103 height 11
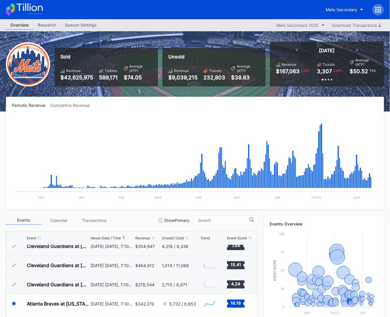
scroll to position [129, 0]
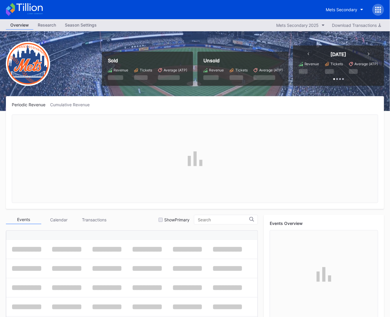
click at [383, 8] on div at bounding box center [379, 10] width 12 height 12
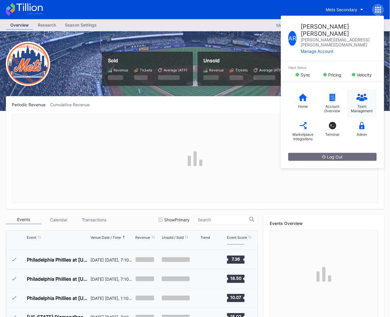
scroll to position [1131, 0]
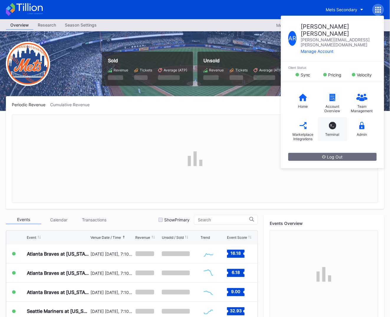
click at [337, 117] on div "T_ Terminal" at bounding box center [333, 129] width 30 height 24
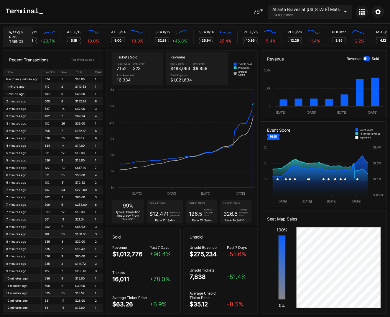
click at [295, 13] on div "Atlanta Braves at [US_STATE] Mets [DATE] 7:10PM" at bounding box center [307, 12] width 68 height 10
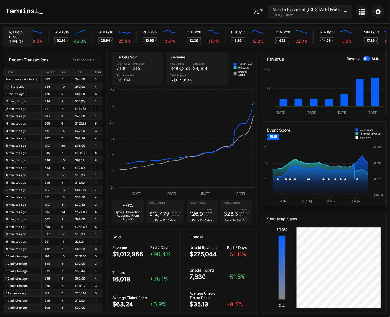
scroll to position [0, 2729]
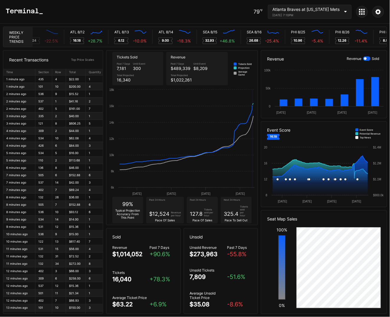
click at [334, 13] on div "Atlanta Braves at [US_STATE] Mets [DATE] 7:10PM" at bounding box center [307, 12] width 68 height 10
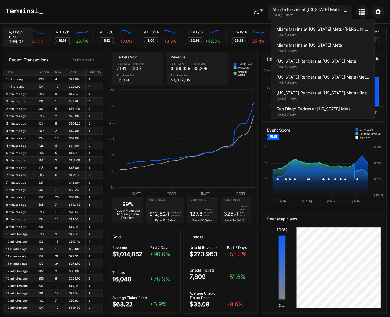
scroll to position [1093, 0]
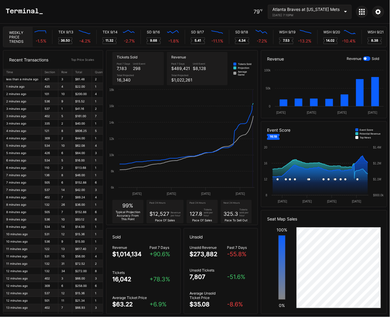
click at [301, 14] on div "[DATE] 7:10PM" at bounding box center [307, 15] width 68 height 4
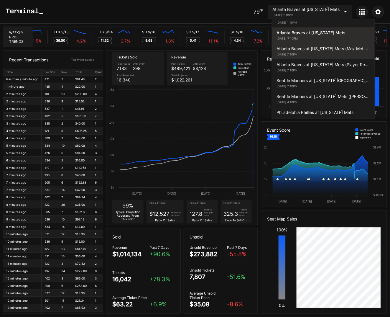
scroll to position [0, 3172]
click at [295, 53] on div "[DATE] 7:10PM" at bounding box center [324, 55] width 94 height 4
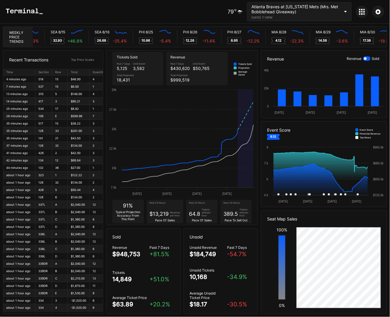
scroll to position [0, 2733]
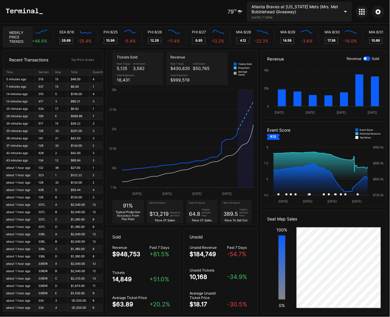
click at [292, 8] on div "Atlanta Braves at [US_STATE] Mets (Mrs. Met Bobblehead Giveaway)" at bounding box center [296, 9] width 89 height 10
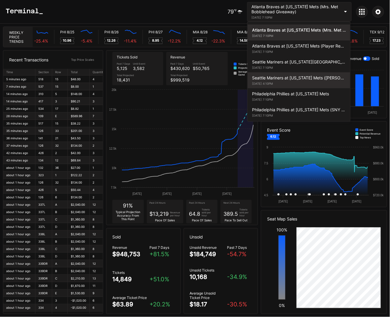
scroll to position [0, 2811]
click at [287, 82] on div "[DATE] 4:10PM" at bounding box center [299, 84] width 94 height 4
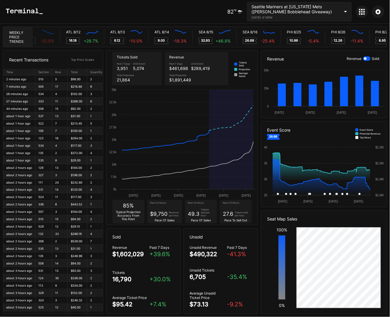
scroll to position [0, 2584]
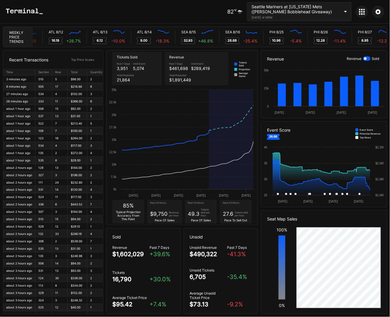
click at [318, 18] on div "[DATE] 4:10PM" at bounding box center [296, 18] width 89 height 4
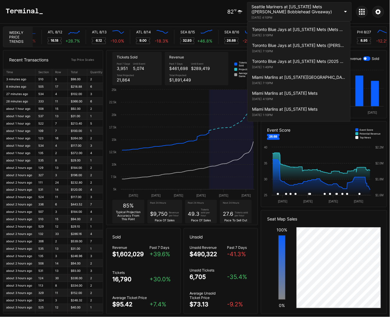
scroll to position [997, 0]
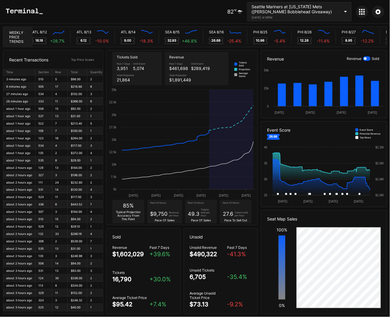
click at [363, 16] on div at bounding box center [362, 12] width 12 height 12
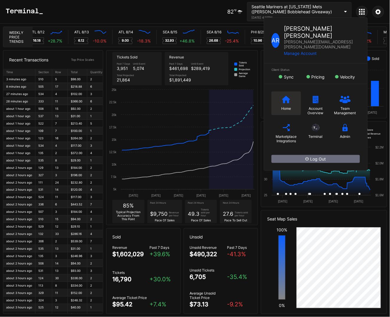
scroll to position [0, 2620]
click at [288, 91] on div "Home" at bounding box center [287, 103] width 30 height 24
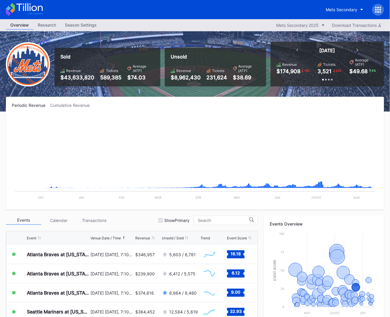
click at [32, 8] on icon at bounding box center [29, 7] width 26 height 8
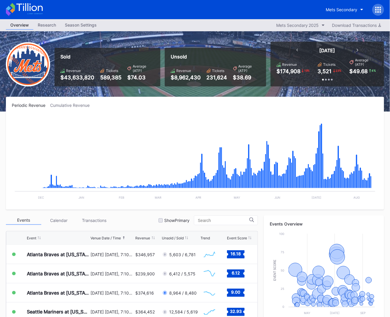
click at [19, 9] on icon at bounding box center [29, 7] width 26 height 8
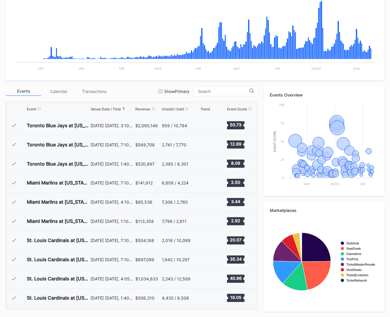
scroll to position [1131, 0]
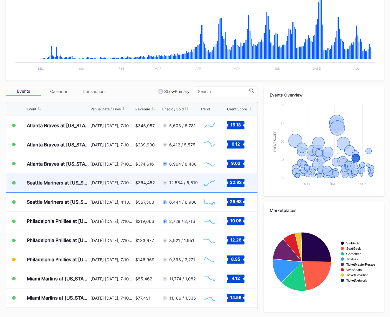
click at [155, 186] on div "$364,452" at bounding box center [148, 182] width 25 height 19
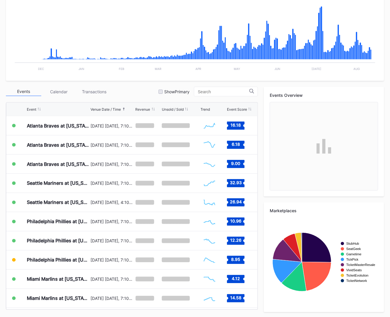
scroll to position [129, 0]
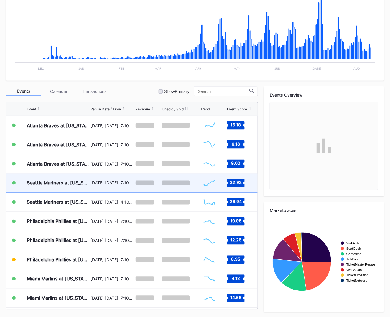
click at [101, 184] on div "[DATE] [DATE], 7:10PM" at bounding box center [113, 182] width 44 height 19
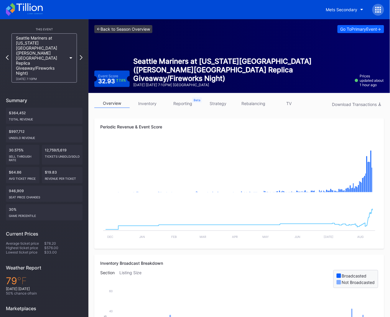
click at [133, 29] on link "<- Back to Season Overview" at bounding box center [123, 29] width 58 height 8
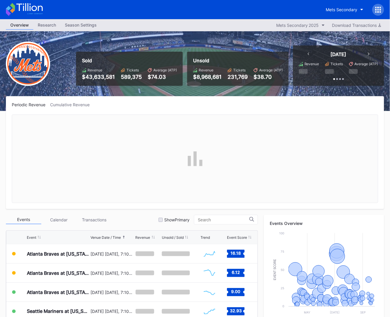
click at [33, 15] on icon at bounding box center [24, 9] width 37 height 13
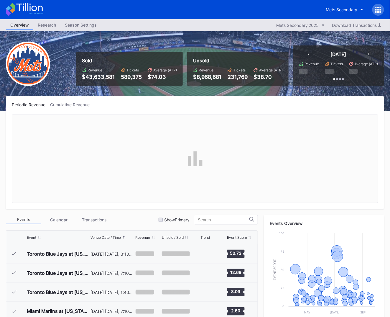
scroll to position [1131, 0]
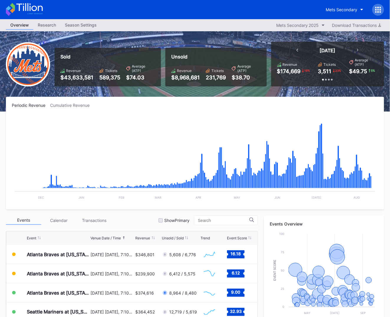
click at [31, 12] on icon at bounding box center [24, 9] width 37 height 13
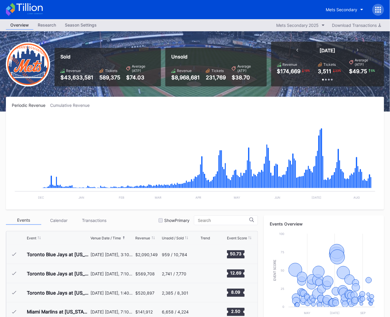
scroll to position [1131, 0]
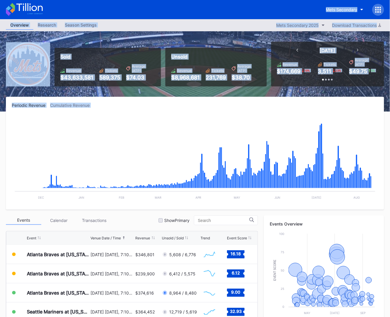
drag, startPoint x: 2, startPoint y: 2, endPoint x: 259, endPoint y: 129, distance: 287.2
click at [259, 129] on div "Mets Secondary Overview Research Season Settings Mets Secondary 2025 Download T…" at bounding box center [195, 223] width 390 height 447
click at [259, 129] on rect "Chart title" at bounding box center [195, 159] width 367 height 89
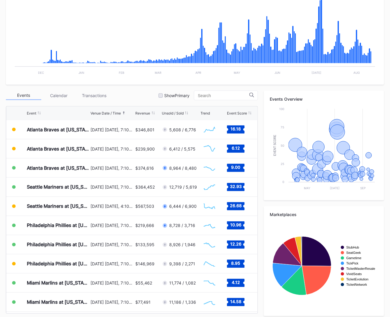
scroll to position [129, 0]
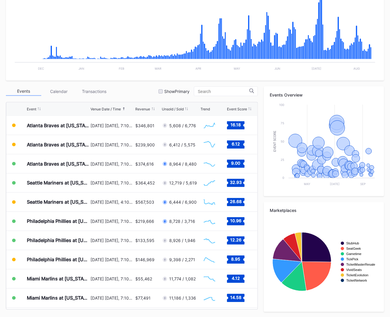
click at [311, 84] on div "Periodic Revenue Cumulative Revenue Created with Highcharts 11.2.0 Chart title …" at bounding box center [195, 143] width 390 height 350
drag, startPoint x: 16, startPoint y: 66, endPoint x: 331, endPoint y: 217, distance: 349.5
click at [331, 217] on div "Periodic Revenue Cumulative Revenue Created with Highcharts 11.2.0 Chart title …" at bounding box center [195, 143] width 390 height 350
click at [331, 217] on rect "Chart title" at bounding box center [324, 261] width 108 height 89
drag, startPoint x: 314, startPoint y: 219, endPoint x: 38, endPoint y: 83, distance: 307.9
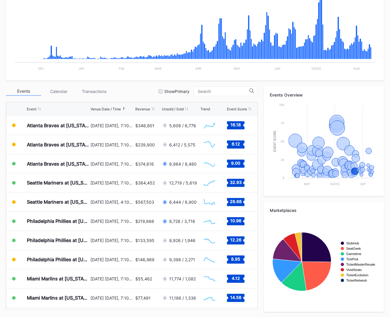
click at [47, 113] on div "Events Calendar Transactions Show Primary Event Venue Date / Time Revenue Unsol…" at bounding box center [195, 198] width 378 height 225
click at [38, 82] on div "Periodic Revenue Cumulative Revenue Created with Highcharts 11.2.0 Chart title …" at bounding box center [195, 143] width 390 height 350
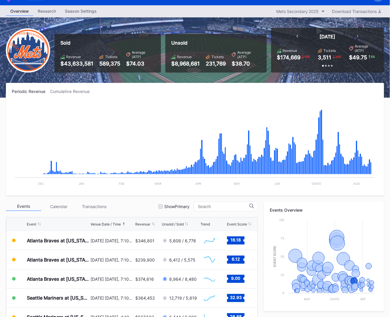
scroll to position [0, 0]
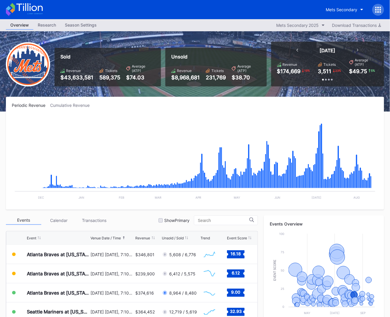
click at [34, 15] on icon at bounding box center [24, 9] width 37 height 13
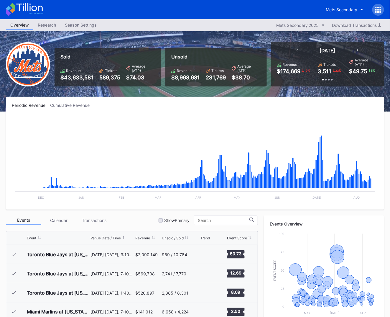
scroll to position [1131, 0]
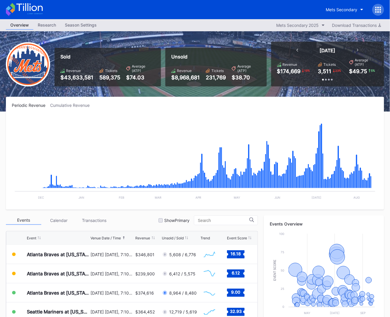
click at [29, 10] on icon at bounding box center [24, 9] width 37 height 13
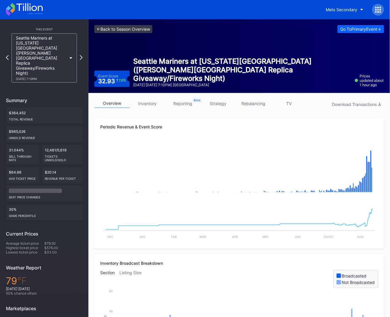
click at [134, 29] on link "<- Back to Season Overview" at bounding box center [123, 29] width 58 height 8
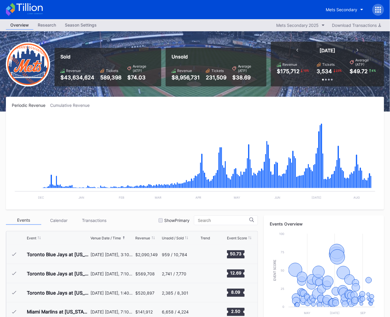
scroll to position [1131, 0]
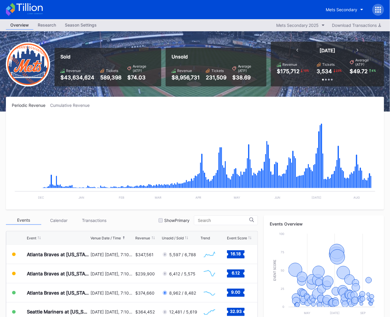
click at [37, 13] on icon at bounding box center [24, 9] width 37 height 13
click at [331, 8] on div "Mets Secondary" at bounding box center [342, 9] width 32 height 5
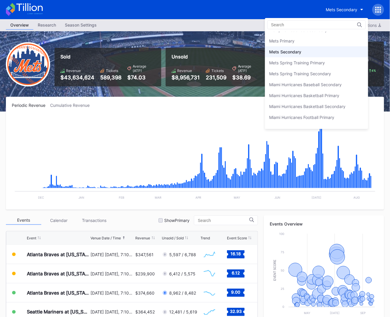
scroll to position [912, 0]
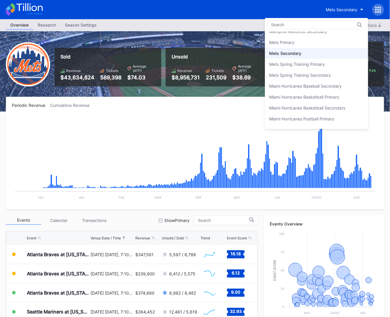
click at [324, 38] on div "Mets Primary" at bounding box center [316, 42] width 103 height 11
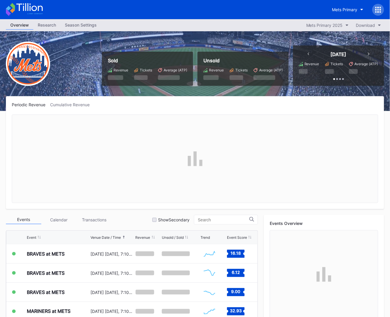
click at [26, 8] on icon at bounding box center [29, 7] width 26 height 8
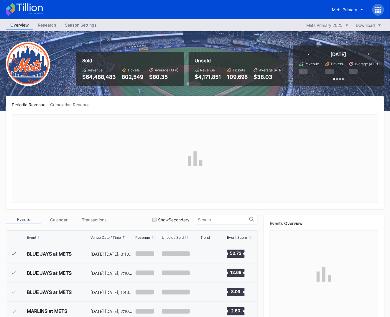
scroll to position [1131, 0]
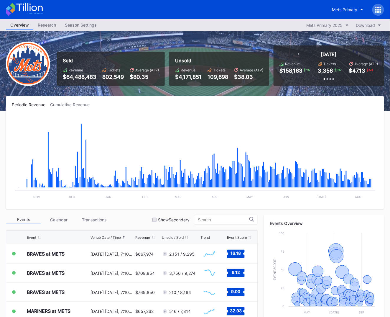
click at [35, 6] on icon at bounding box center [29, 7] width 26 height 8
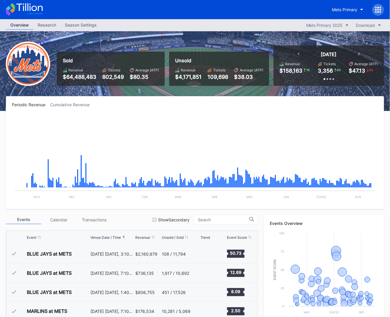
scroll to position [1131, 0]
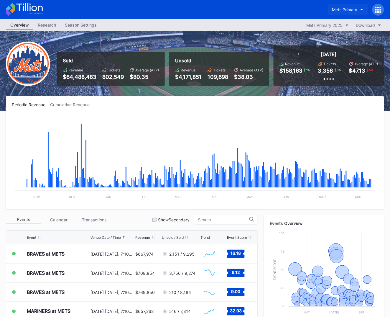
click at [334, 10] on div "Mets Primary" at bounding box center [344, 9] width 25 height 5
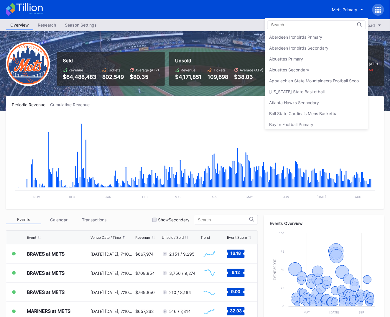
scroll to position [912, 0]
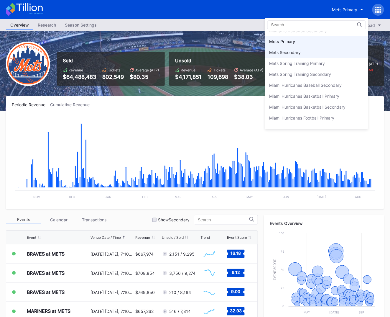
click at [323, 51] on div "Mets Secondary" at bounding box center [316, 52] width 103 height 11
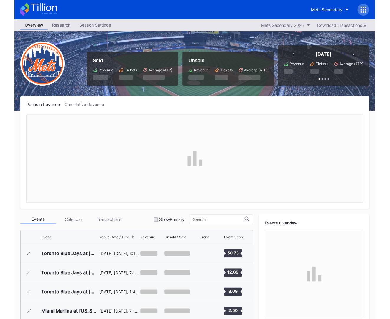
scroll to position [1131, 0]
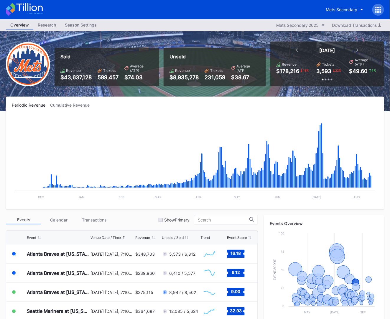
click at [35, 9] on icon at bounding box center [24, 9] width 37 height 13
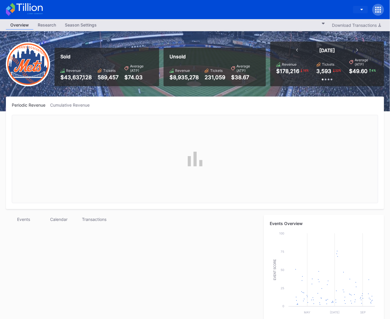
click at [358, 10] on div "button" at bounding box center [358, 10] width 0 height 0
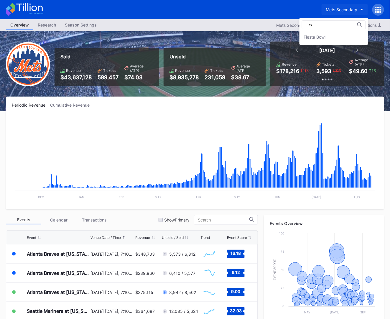
type input "fies"
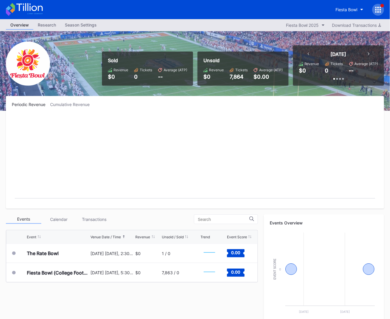
click at [380, 12] on icon at bounding box center [380, 11] width 1 height 1
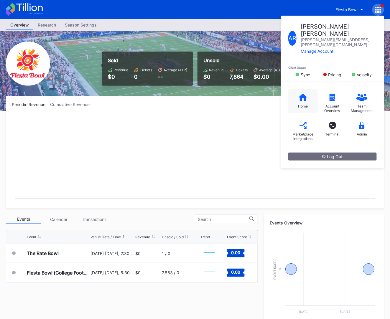
click at [300, 104] on div "Home" at bounding box center [304, 106] width 10 height 4
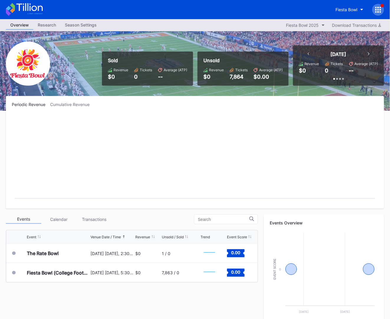
click at [24, 10] on icon at bounding box center [29, 7] width 26 height 8
click at [334, 12] on button "Fiesta Bowl" at bounding box center [350, 9] width 37 height 11
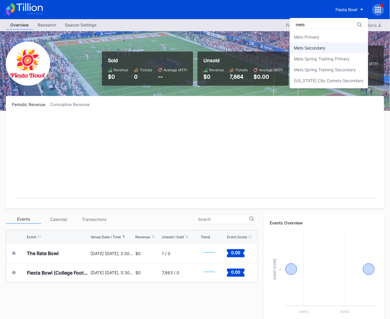
type input "mets"
click at [335, 49] on div "Mets Secondary" at bounding box center [329, 47] width 78 height 11
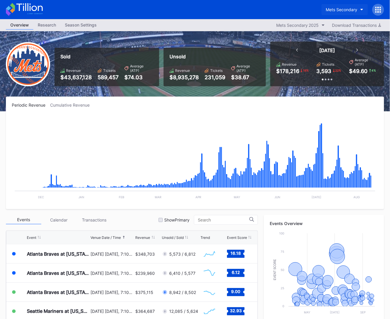
click at [335, 12] on button "Mets Secondary" at bounding box center [345, 9] width 46 height 11
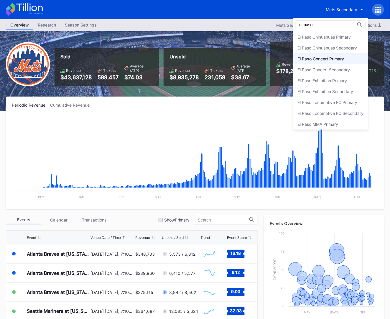
type input "el paso"
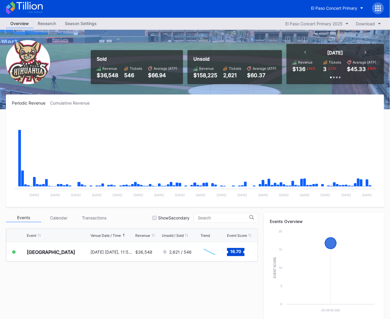
scroll to position [1, 0]
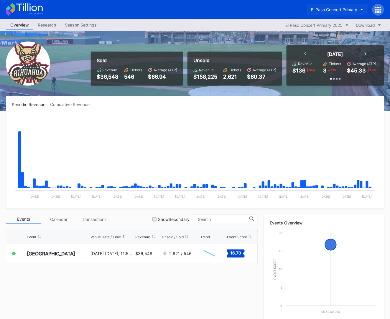
click at [326, 12] on button "El Paso Concert Primary" at bounding box center [337, 9] width 61 height 11
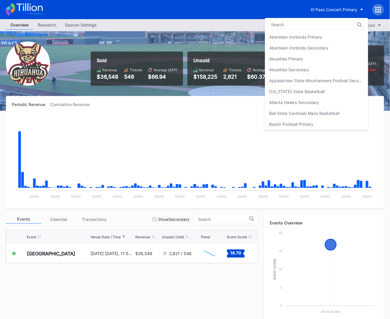
scroll to position [532, 0]
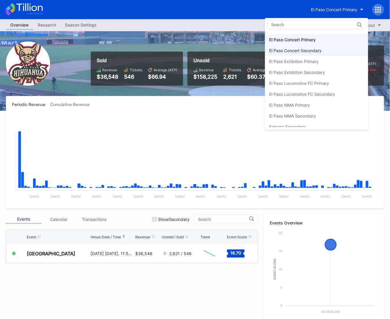
click at [323, 45] on div "El Paso Concert Secondary" at bounding box center [316, 50] width 103 height 11
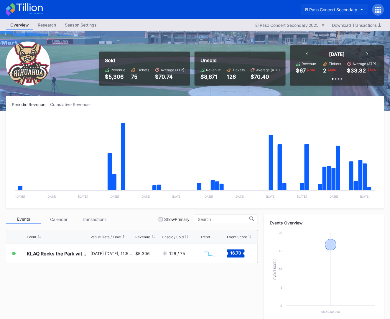
click at [324, 10] on div "El Paso Concert Secondary" at bounding box center [331, 9] width 53 height 5
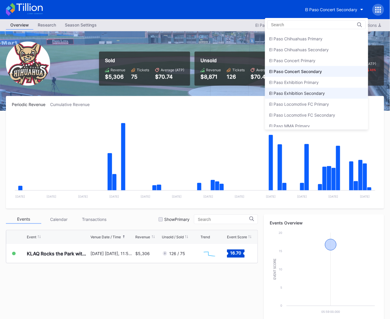
scroll to position [512, 0]
click at [311, 83] on div "El Paso Exhibition Primary" at bounding box center [316, 82] width 103 height 11
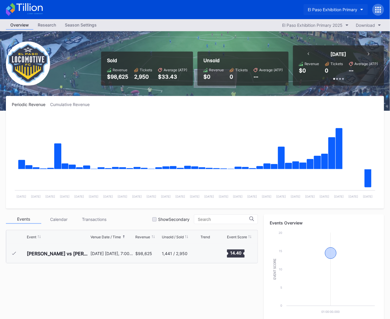
click at [343, 9] on div "El Paso Exhibition Primary" at bounding box center [333, 9] width 50 height 5
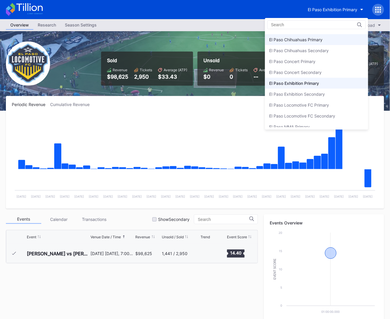
scroll to position [511, 0]
click at [326, 102] on div "El Paso Locomotive FC Primary" at bounding box center [300, 104] width 60 height 5
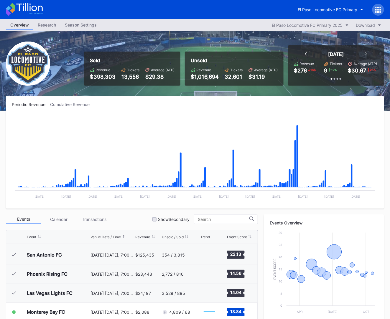
click at [25, 9] on icon at bounding box center [24, 9] width 37 height 13
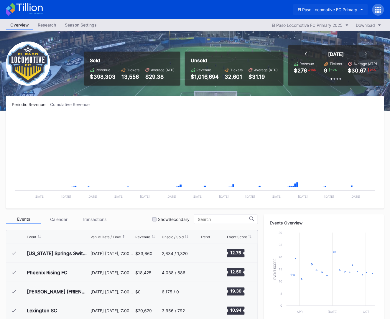
scroll to position [152, 0]
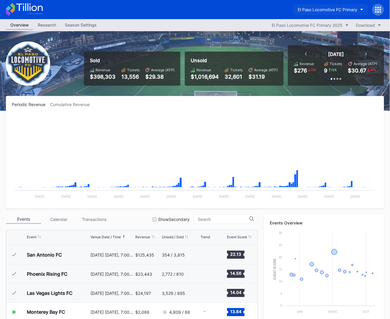
click at [352, 7] on div "El Paso Locomotive FC Primary" at bounding box center [328, 9] width 60 height 5
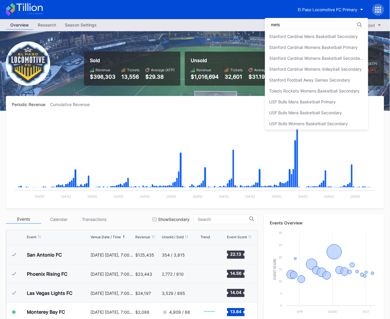
scroll to position [0, 0]
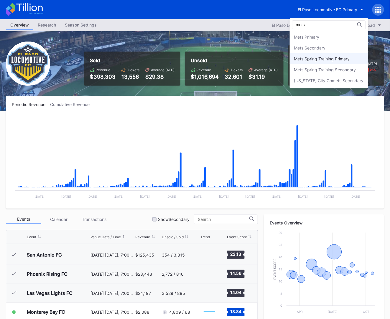
type input "mets"
click at [334, 56] on div "Mets Spring Training Primary" at bounding box center [329, 58] width 78 height 11
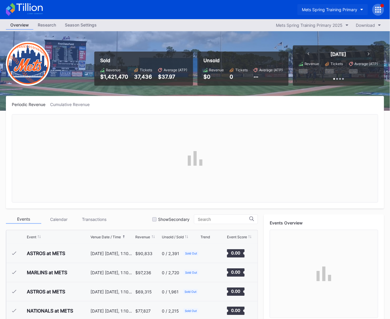
click at [334, 10] on div "Mets Spring Training Primary" at bounding box center [330, 9] width 56 height 5
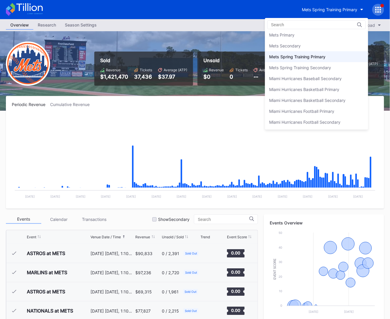
scroll to position [919, 0]
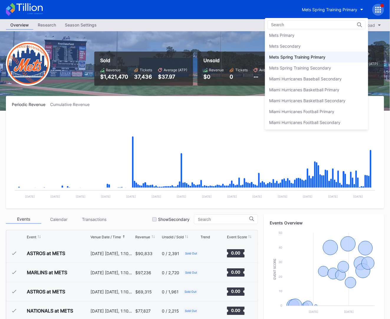
click at [318, 42] on div "Mets Secondary" at bounding box center [316, 46] width 103 height 11
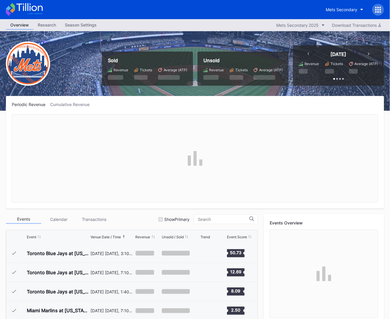
scroll to position [1131, 0]
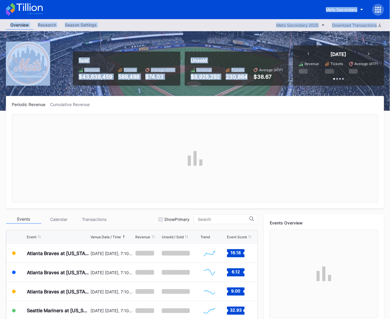
drag, startPoint x: 3, startPoint y: 1, endPoint x: 237, endPoint y: 92, distance: 250.9
click at [237, 92] on div "Mets Secondary Overview Research Season Settings Mets Secondary 2025 Download T…" at bounding box center [195, 223] width 390 height 446
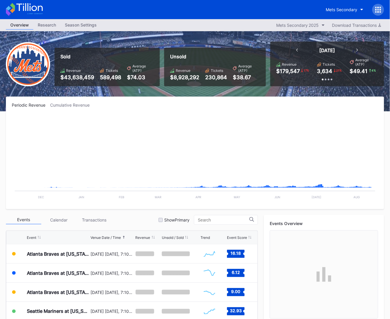
click at [237, 92] on div "Sold Revenue $43,638,459 Tickets 589,498 Average (ATP) $74.03 Unsold Revenue $8…" at bounding box center [195, 71] width 390 height 80
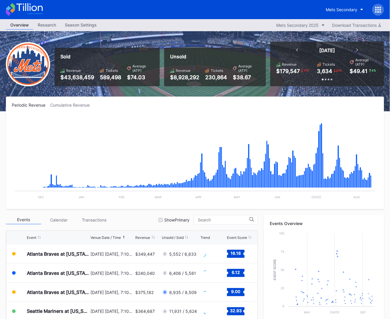
scroll to position [126, 0]
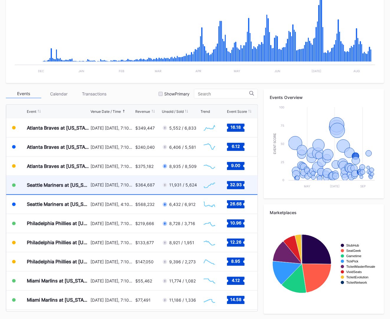
click at [134, 189] on div "Seattle Mariners at New York Mets (Shea Stadium Replica Giveaway/Fireworks Nigh…" at bounding box center [132, 185] width 252 height 19
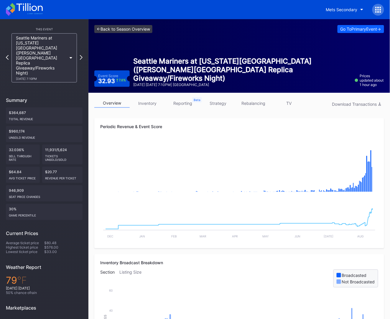
click at [125, 29] on link "<- Back to Season Overview" at bounding box center [123, 29] width 58 height 8
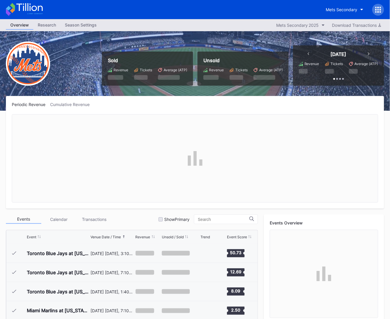
scroll to position [1131, 0]
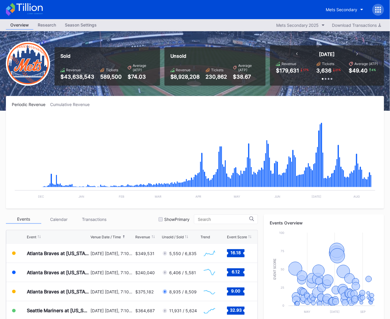
click at [39, 11] on icon at bounding box center [24, 9] width 37 height 13
click at [33, 12] on icon at bounding box center [24, 9] width 37 height 13
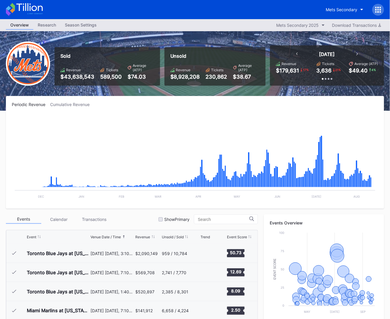
scroll to position [1131, 0]
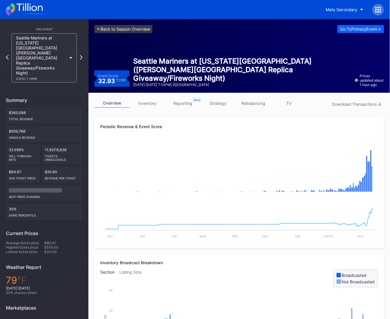
click at [135, 31] on link "<- Back to Season Overview" at bounding box center [123, 29] width 58 height 8
